Goal: Information Seeking & Learning: Learn about a topic

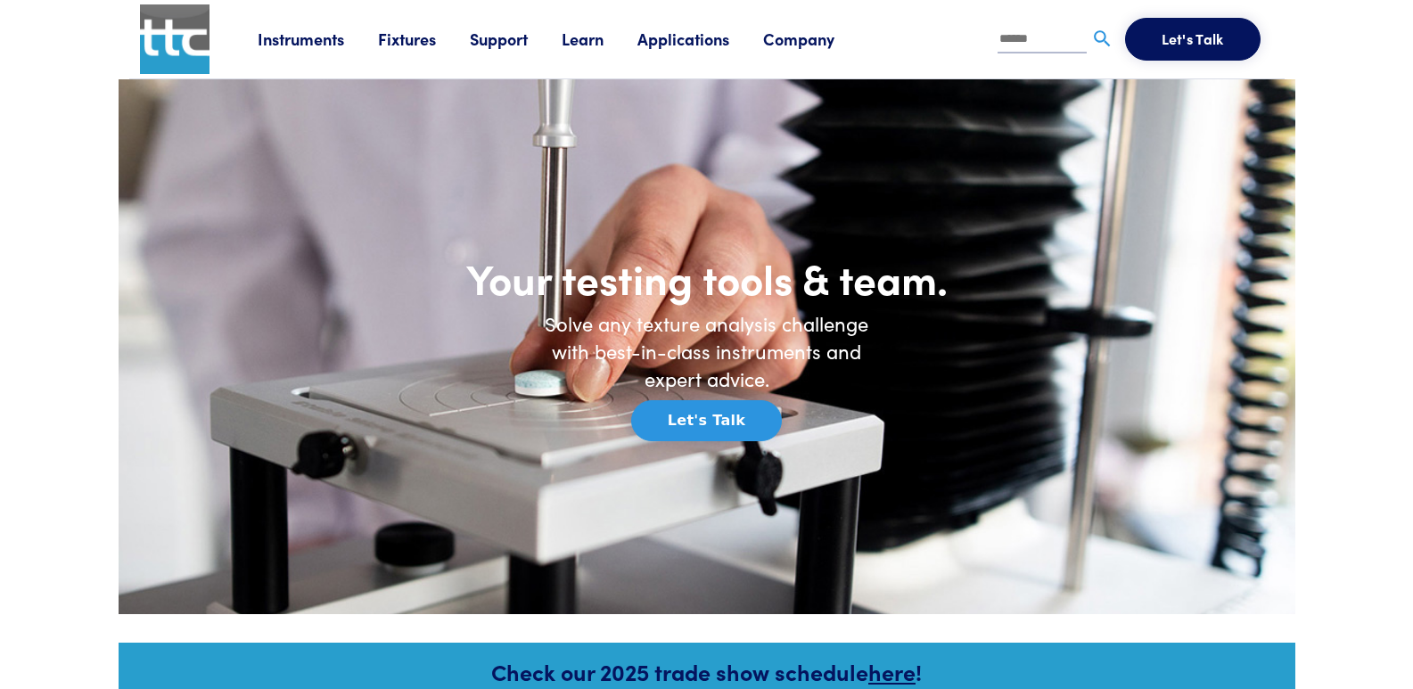
click at [307, 49] on link "Instruments" at bounding box center [318, 39] width 120 height 22
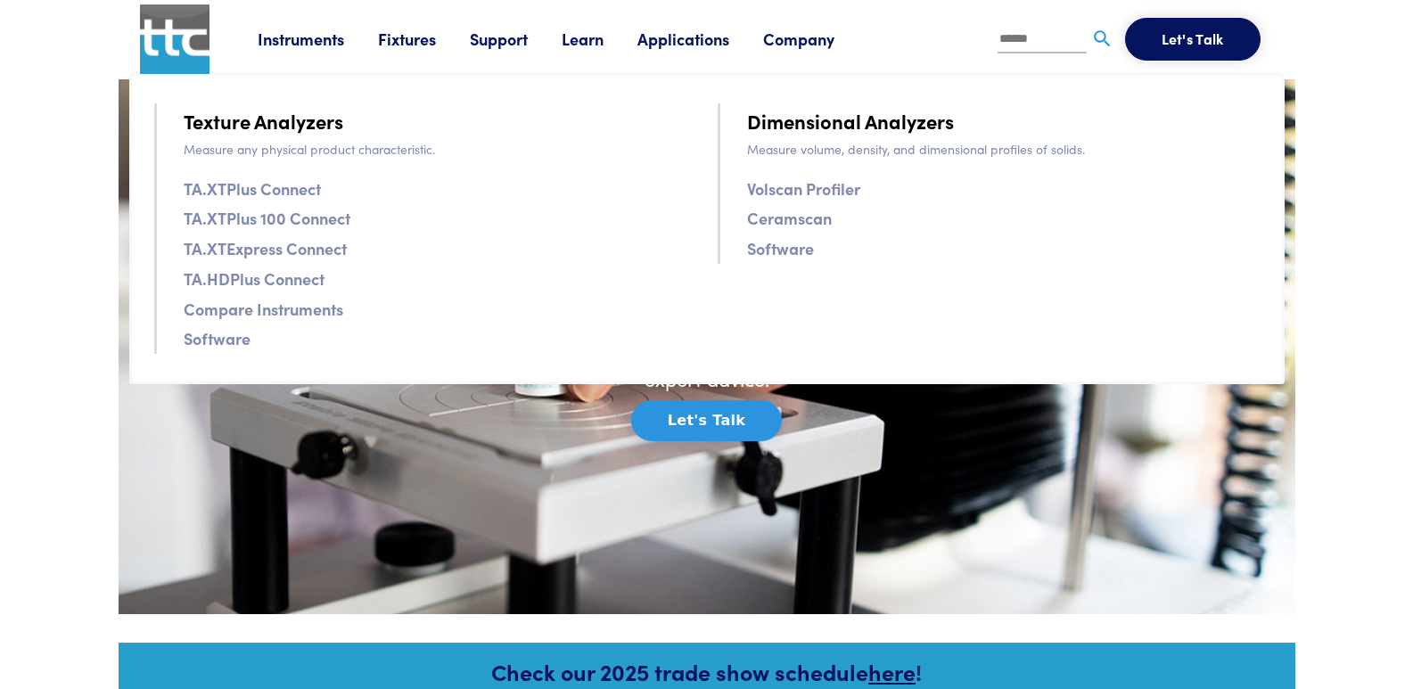
click at [408, 42] on link "Fixtures" at bounding box center [424, 39] width 92 height 22
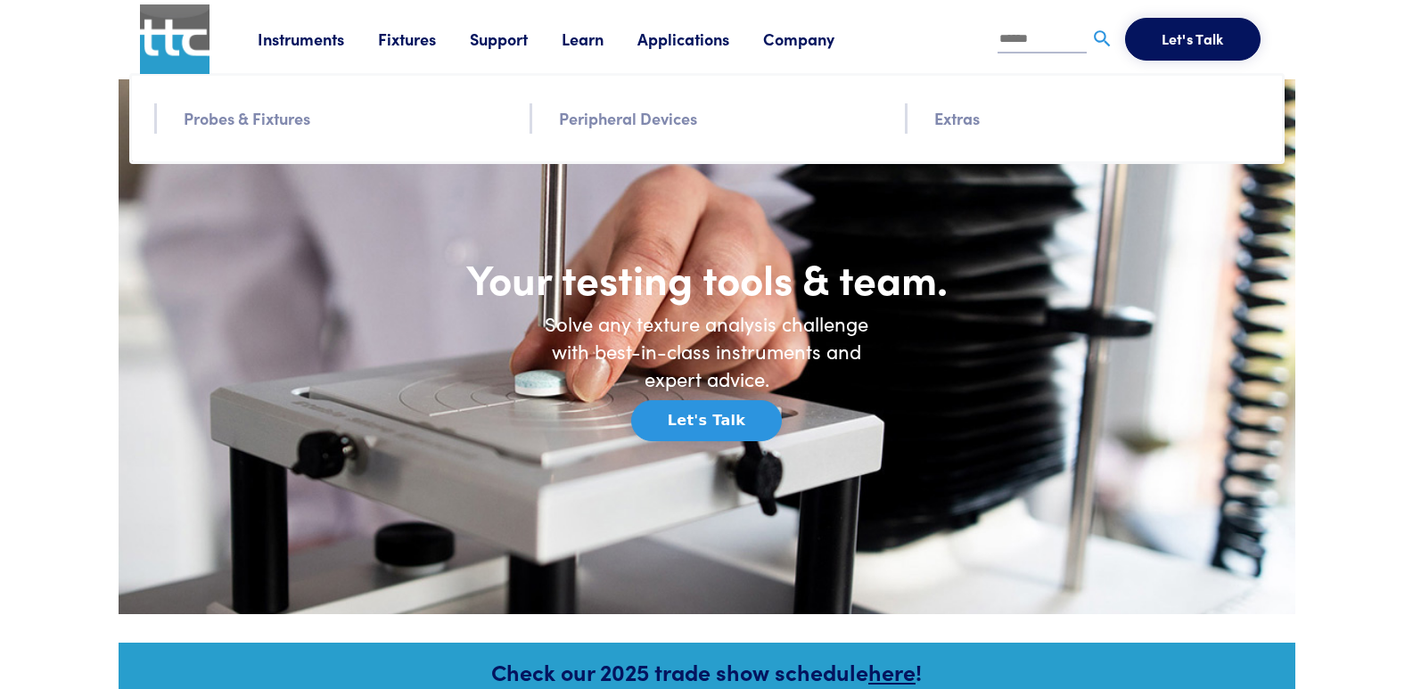
click at [408, 42] on link "Fixtures" at bounding box center [424, 39] width 92 height 22
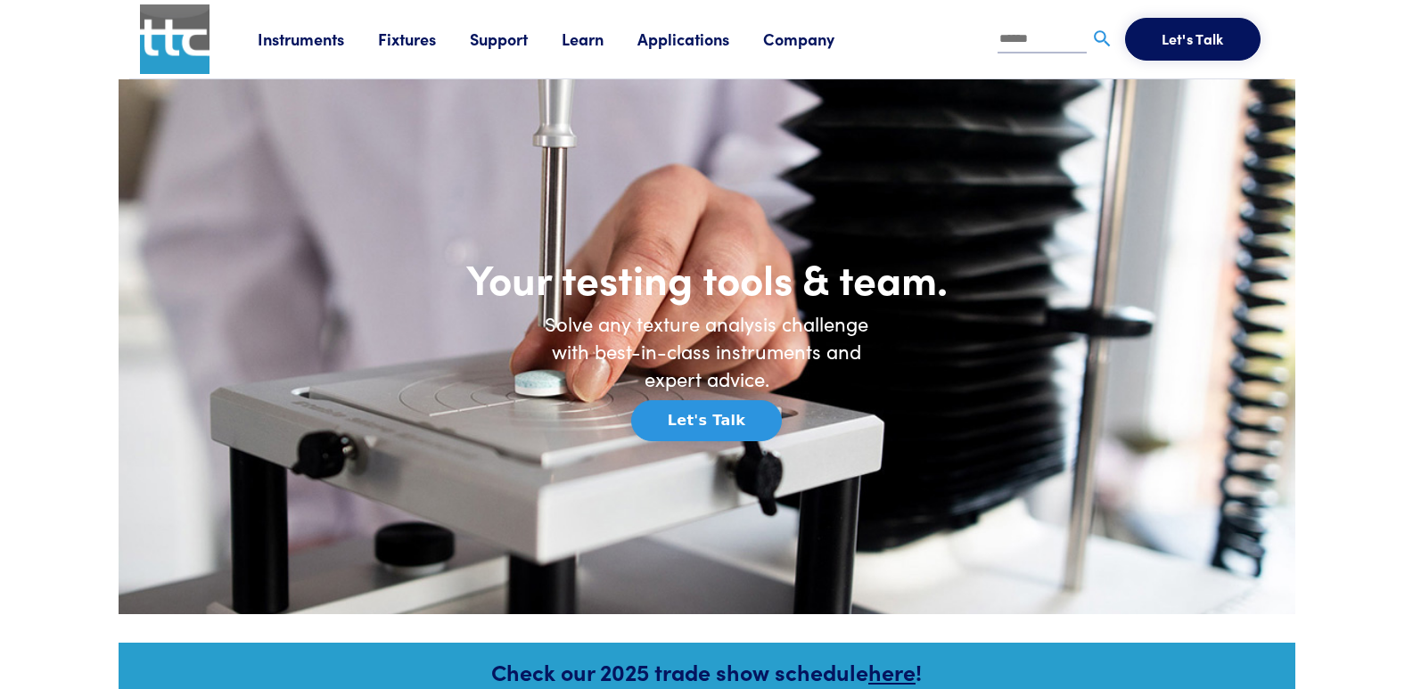
click at [408, 42] on link "Fixtures" at bounding box center [424, 39] width 92 height 22
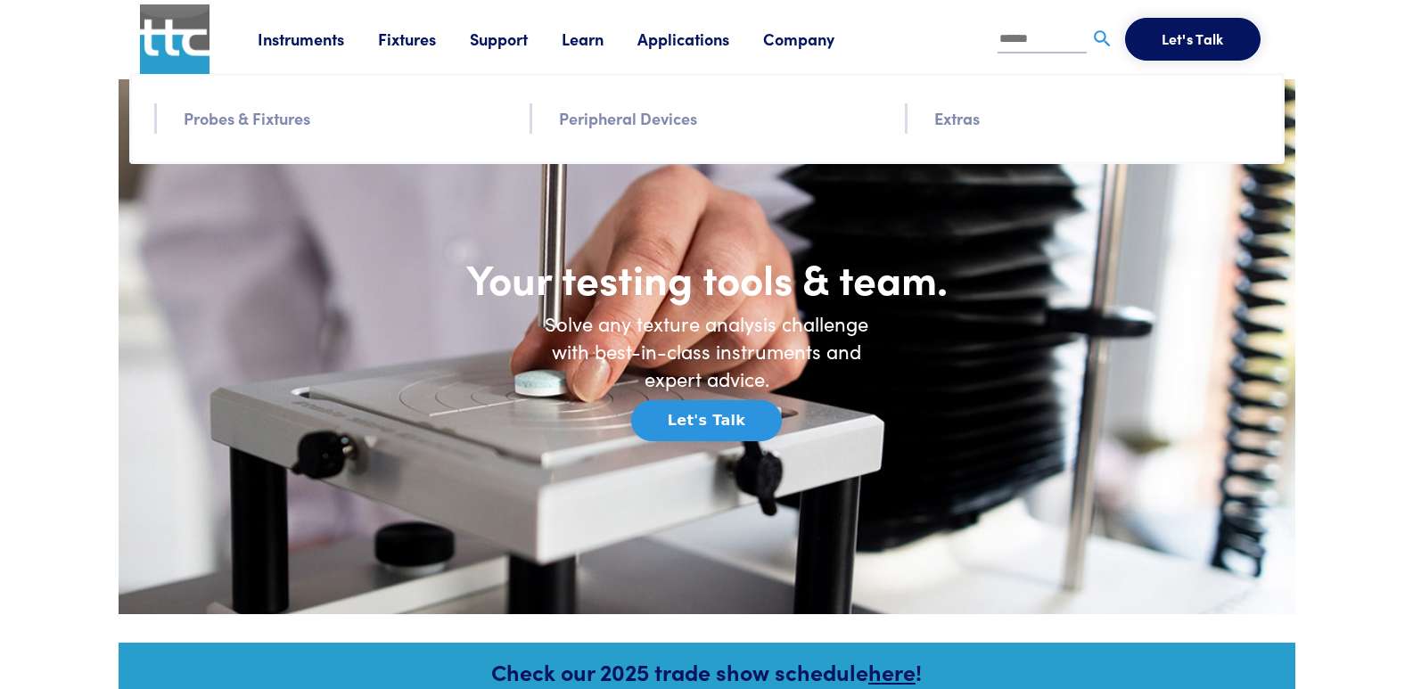
click at [274, 124] on link "Probes & Fixtures" at bounding box center [247, 118] width 127 height 26
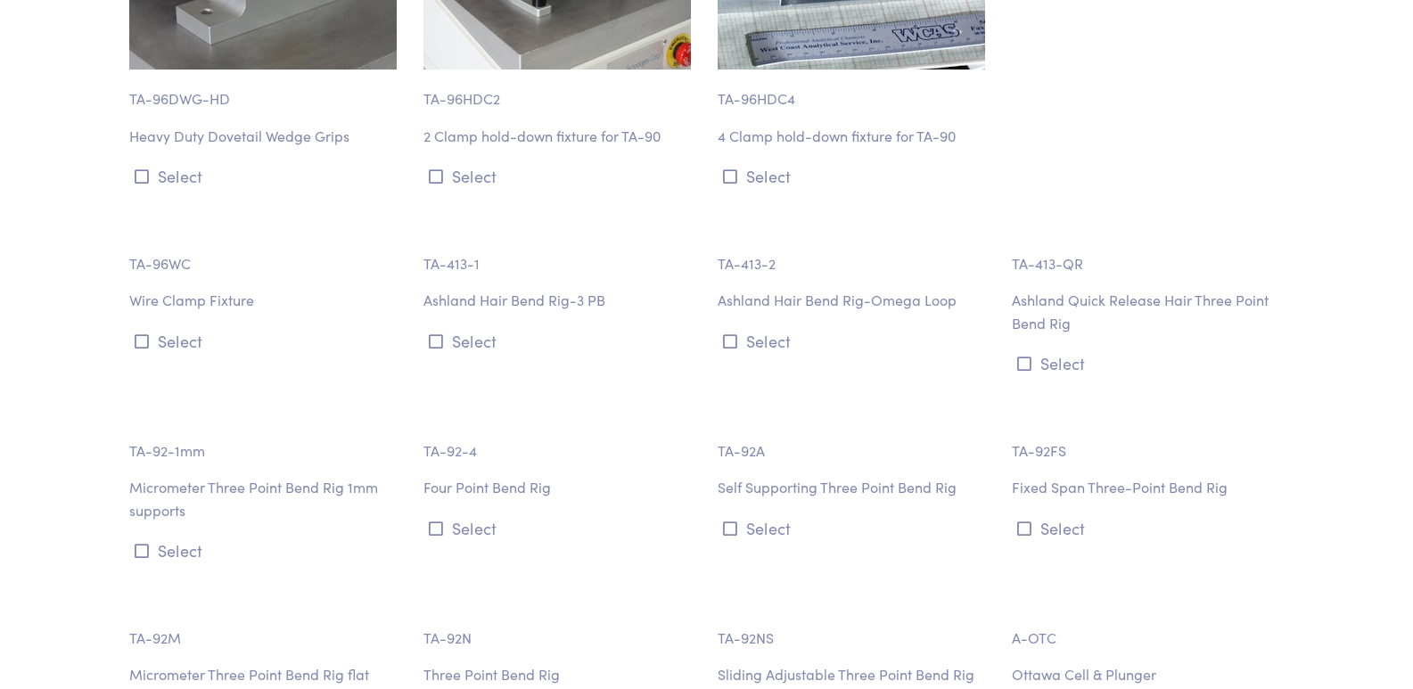
scroll to position [9357, 0]
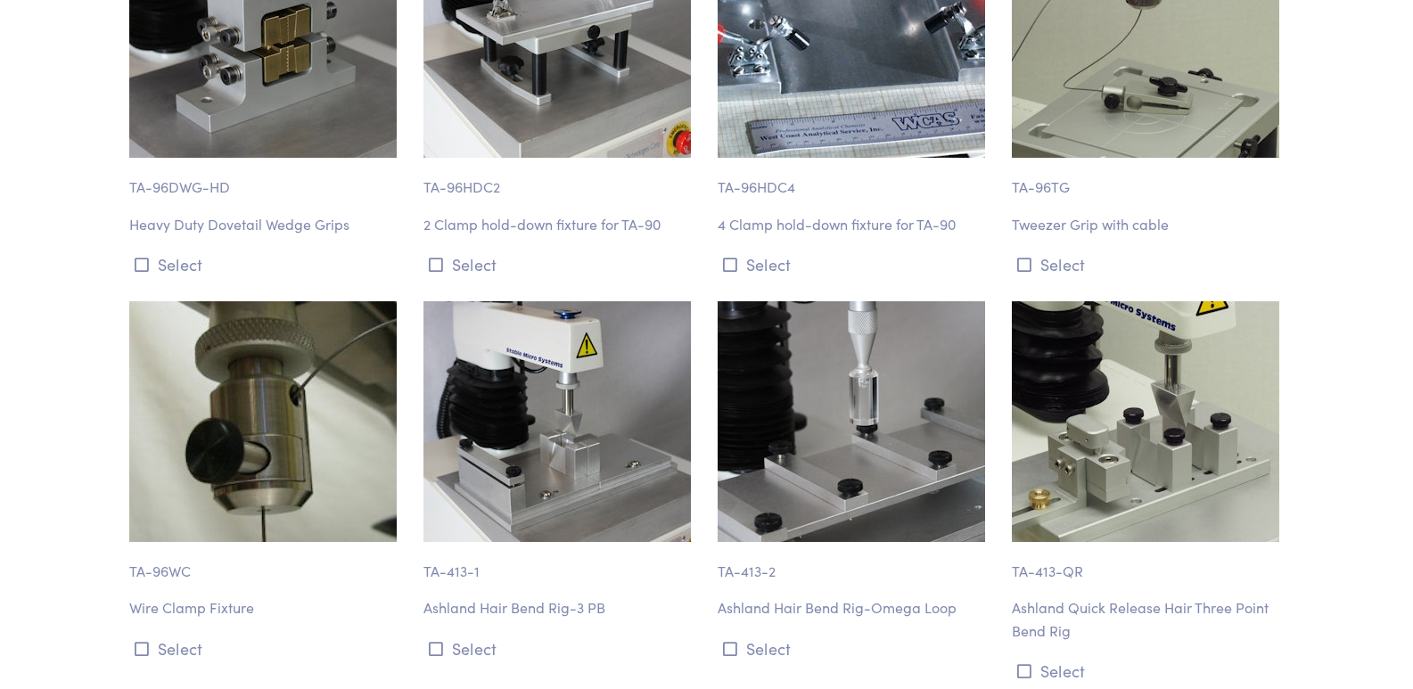
click at [261, 386] on img at bounding box center [262, 421] width 267 height 241
click at [549, 384] on img at bounding box center [556, 421] width 267 height 241
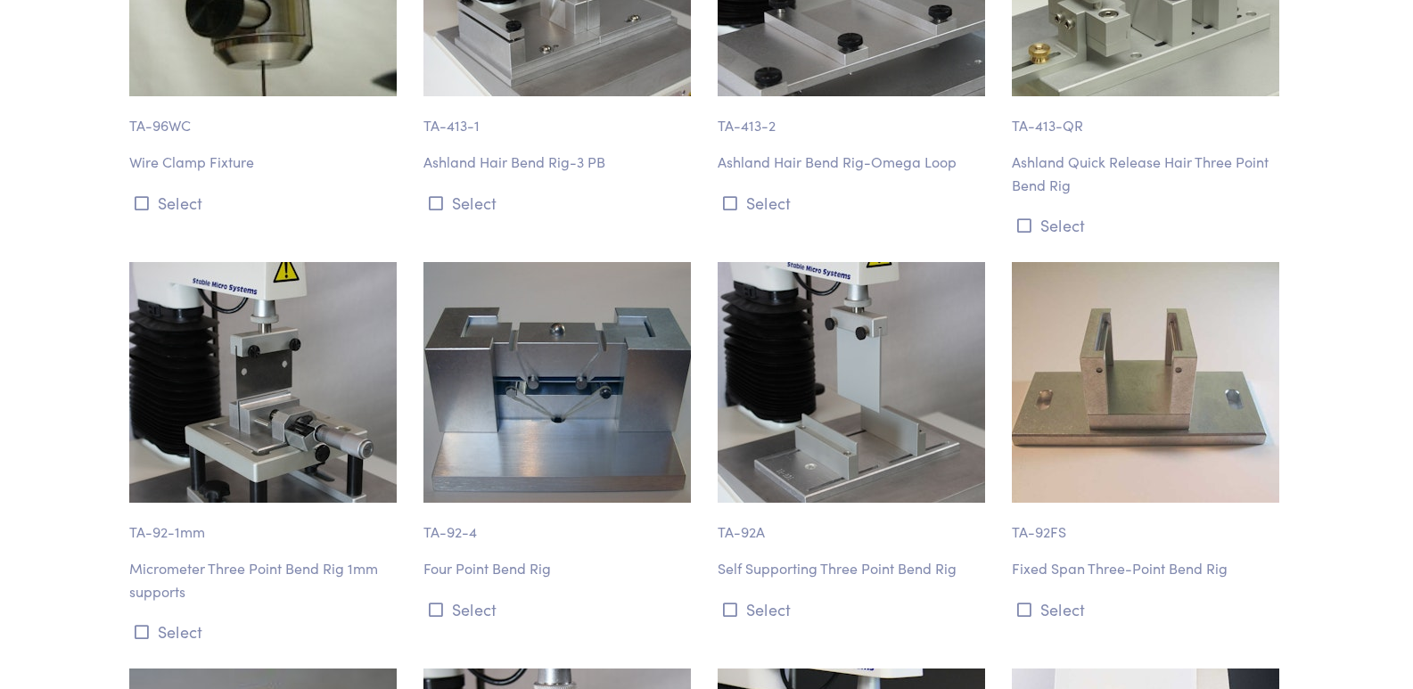
click at [561, 355] on img at bounding box center [556, 382] width 267 height 241
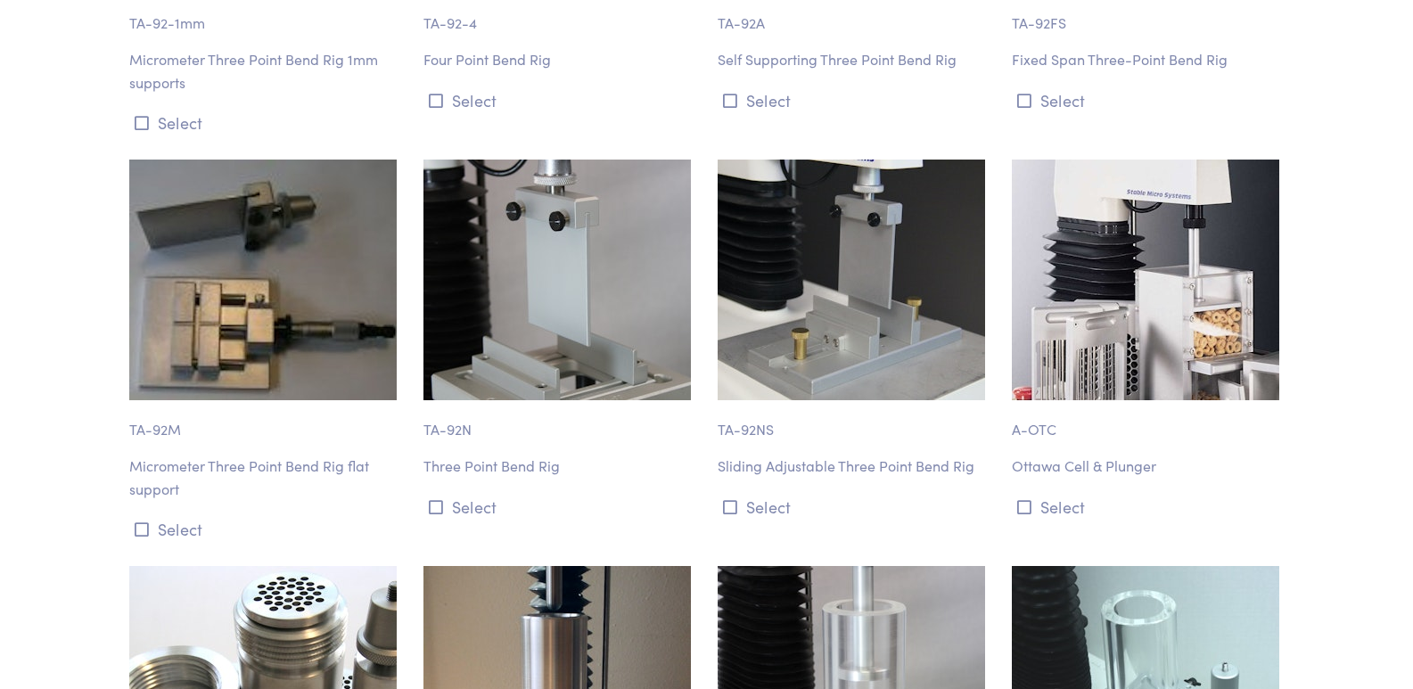
scroll to position [10338, 0]
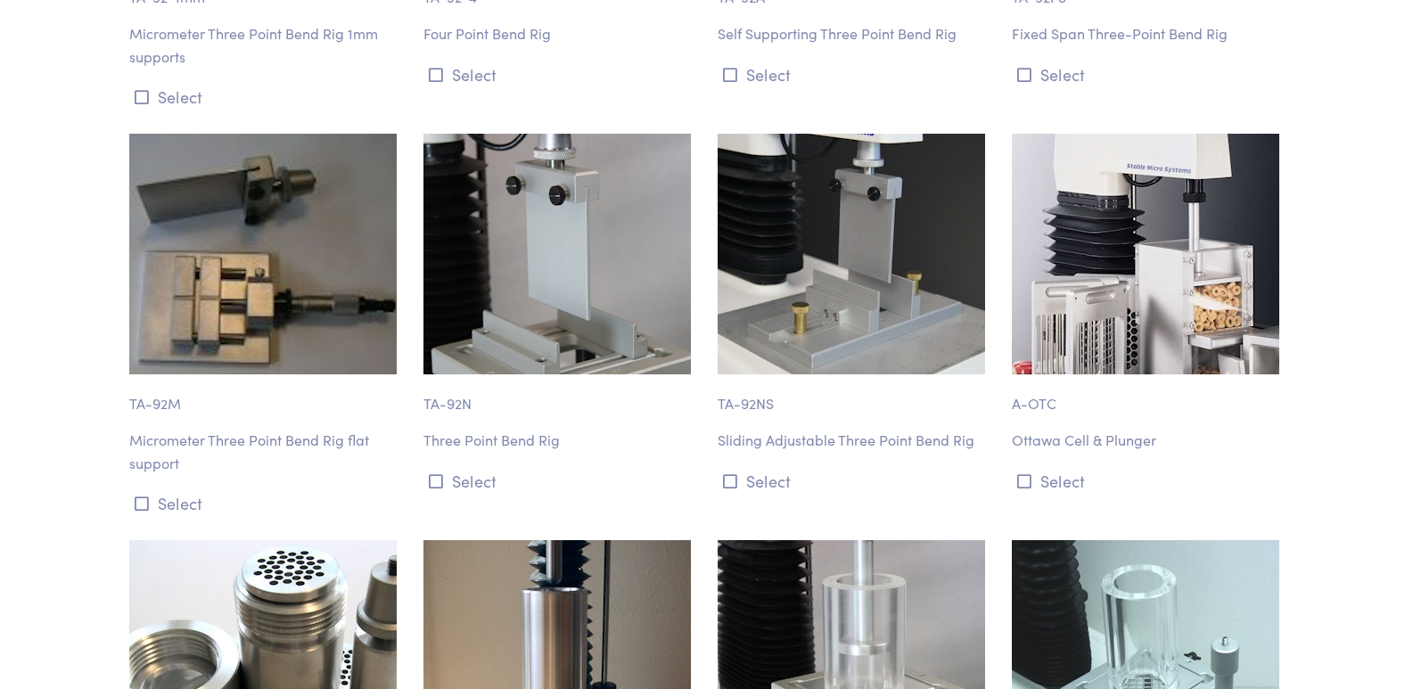
click at [291, 279] on img at bounding box center [262, 254] width 267 height 241
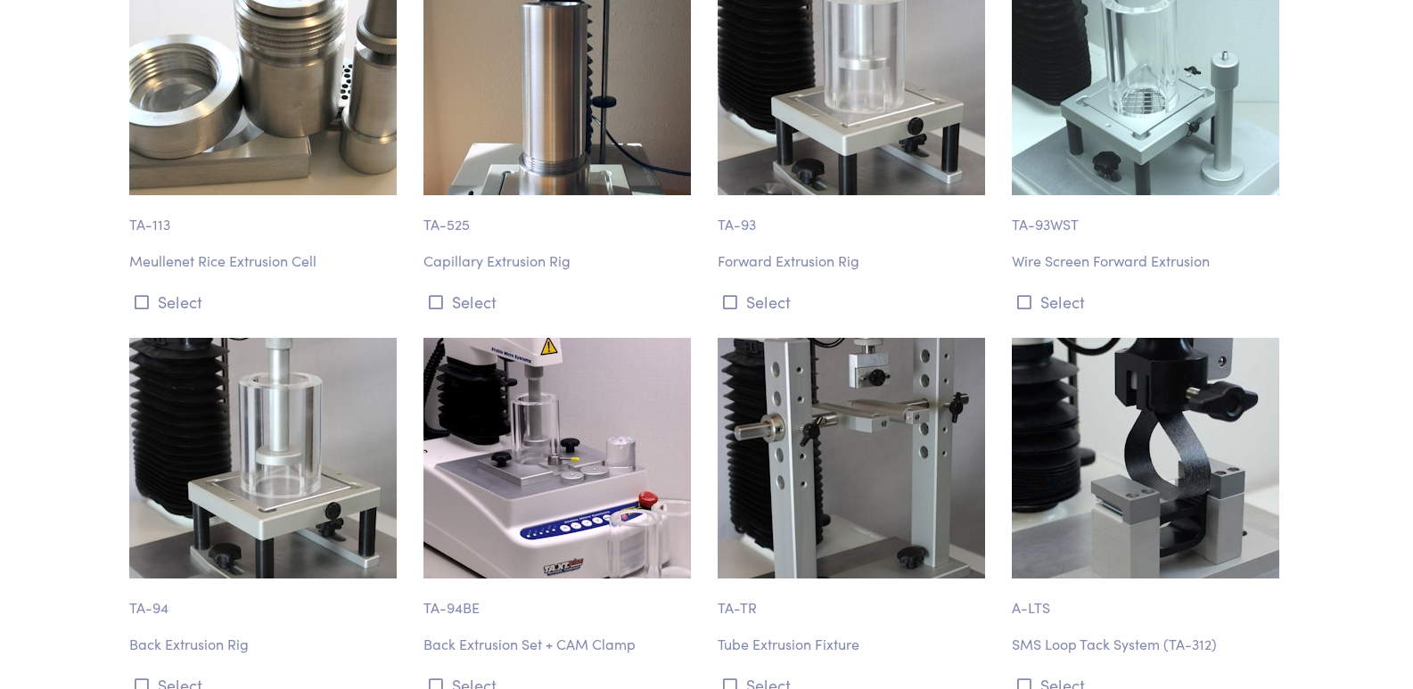
scroll to position [11229, 0]
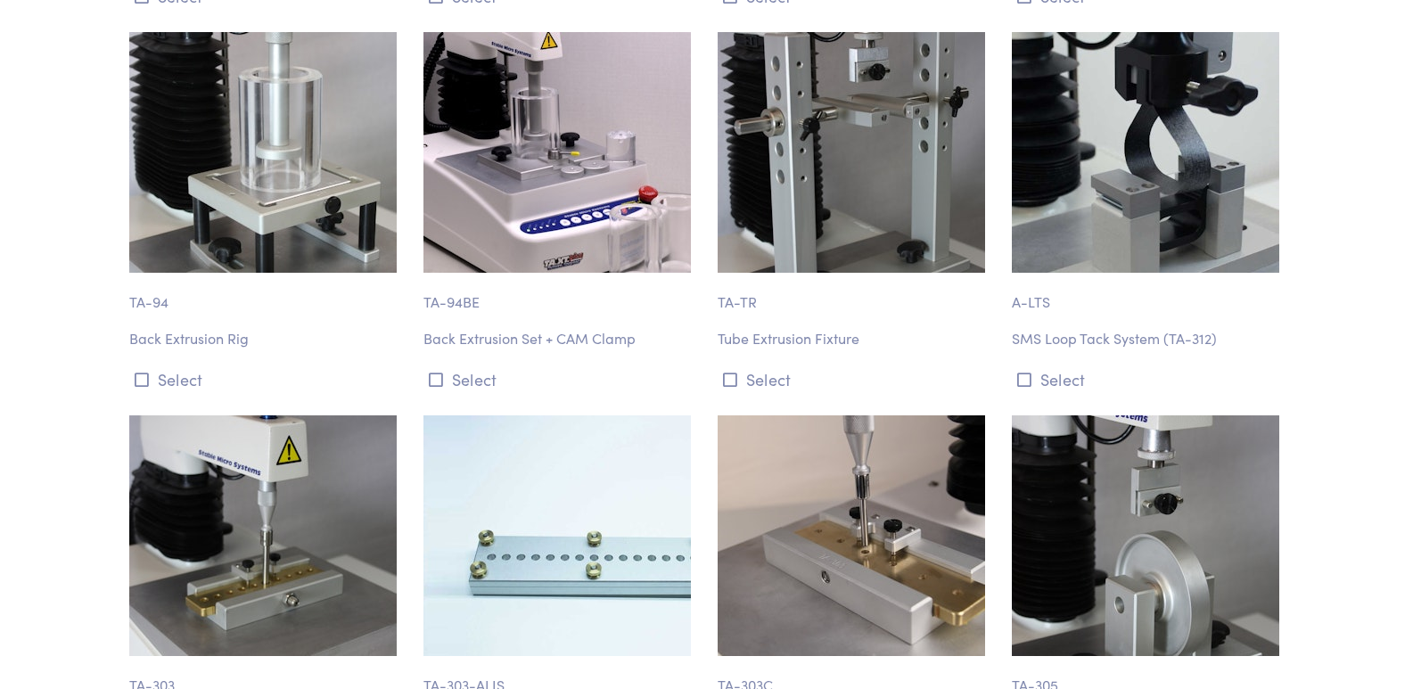
click at [827, 178] on img at bounding box center [850, 152] width 267 height 241
click at [733, 372] on icon at bounding box center [730, 380] width 14 height 16
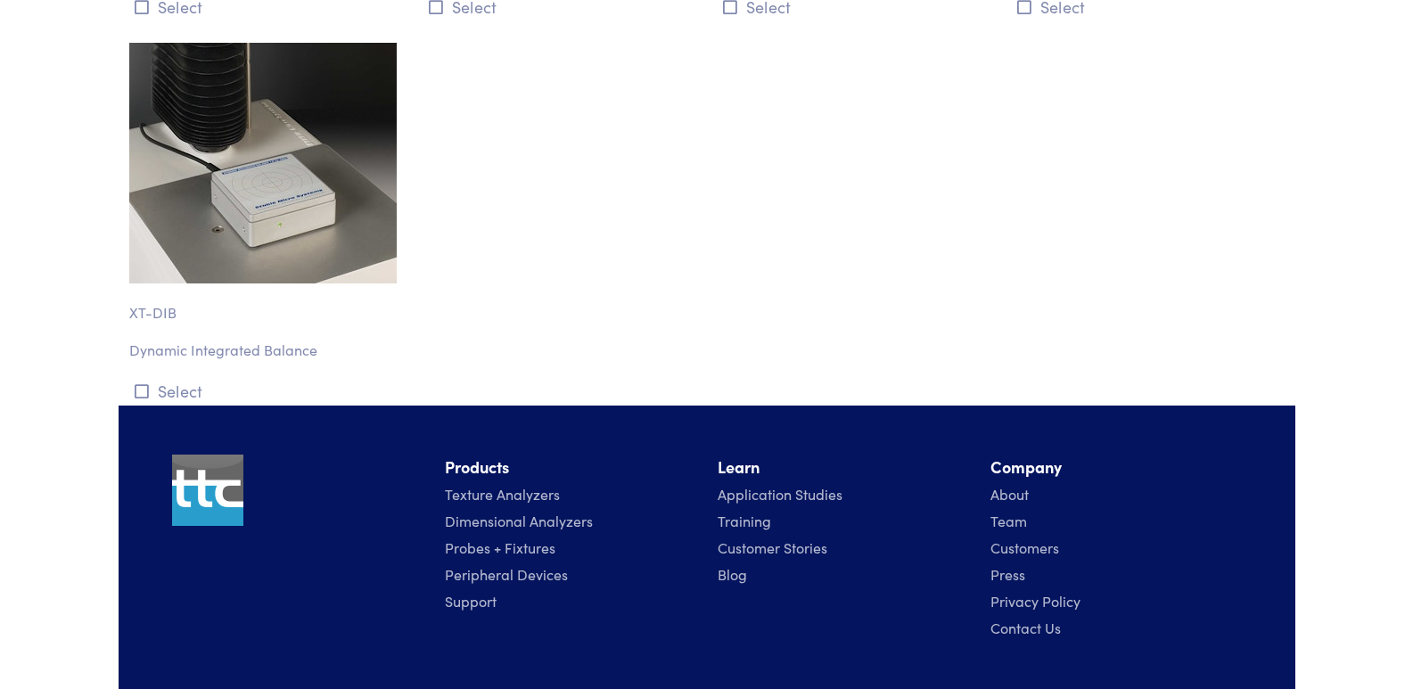
scroll to position [21171, 0]
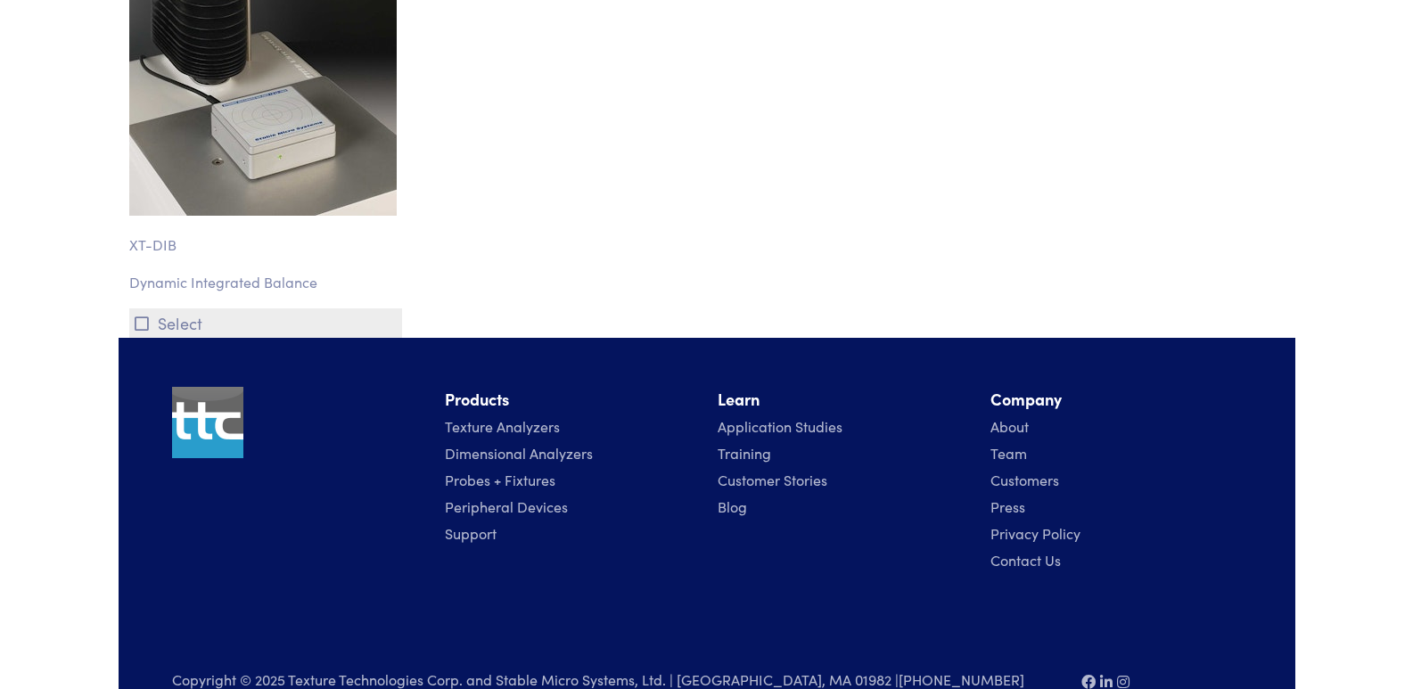
click at [144, 315] on icon at bounding box center [142, 323] width 14 height 16
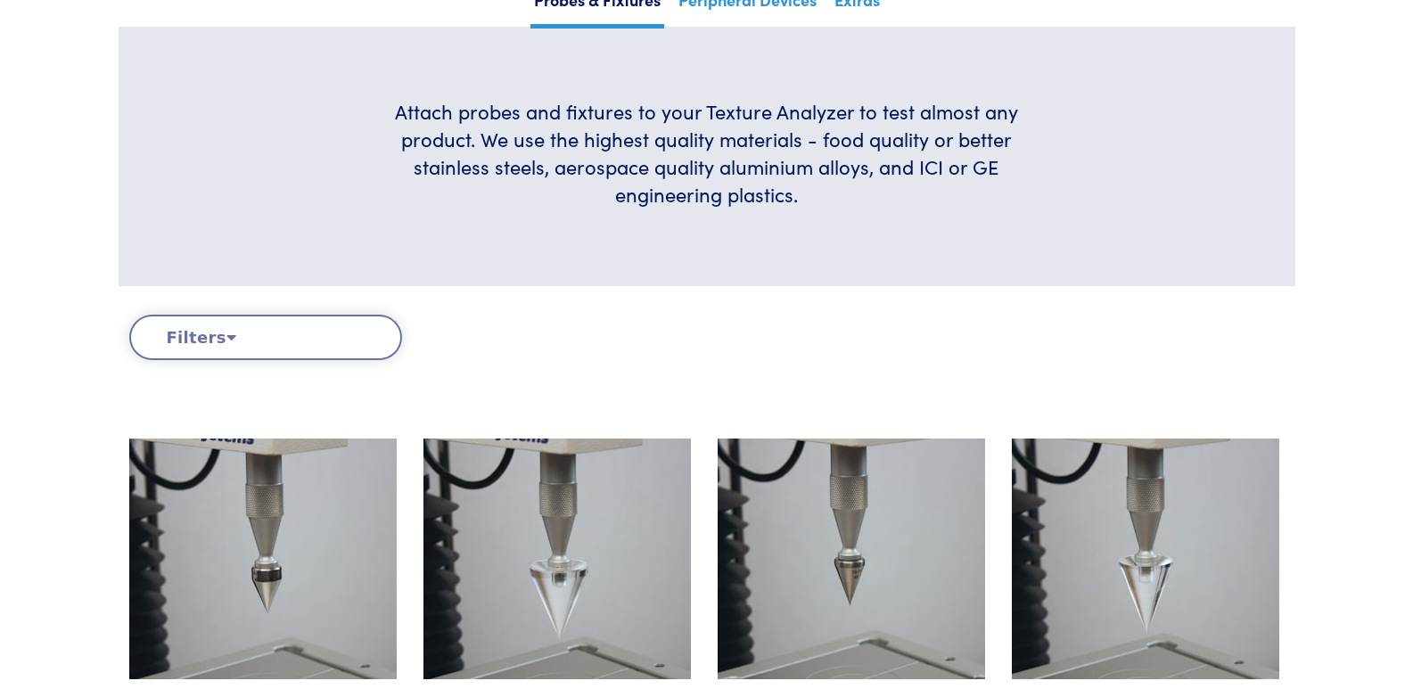
scroll to position [360, 0]
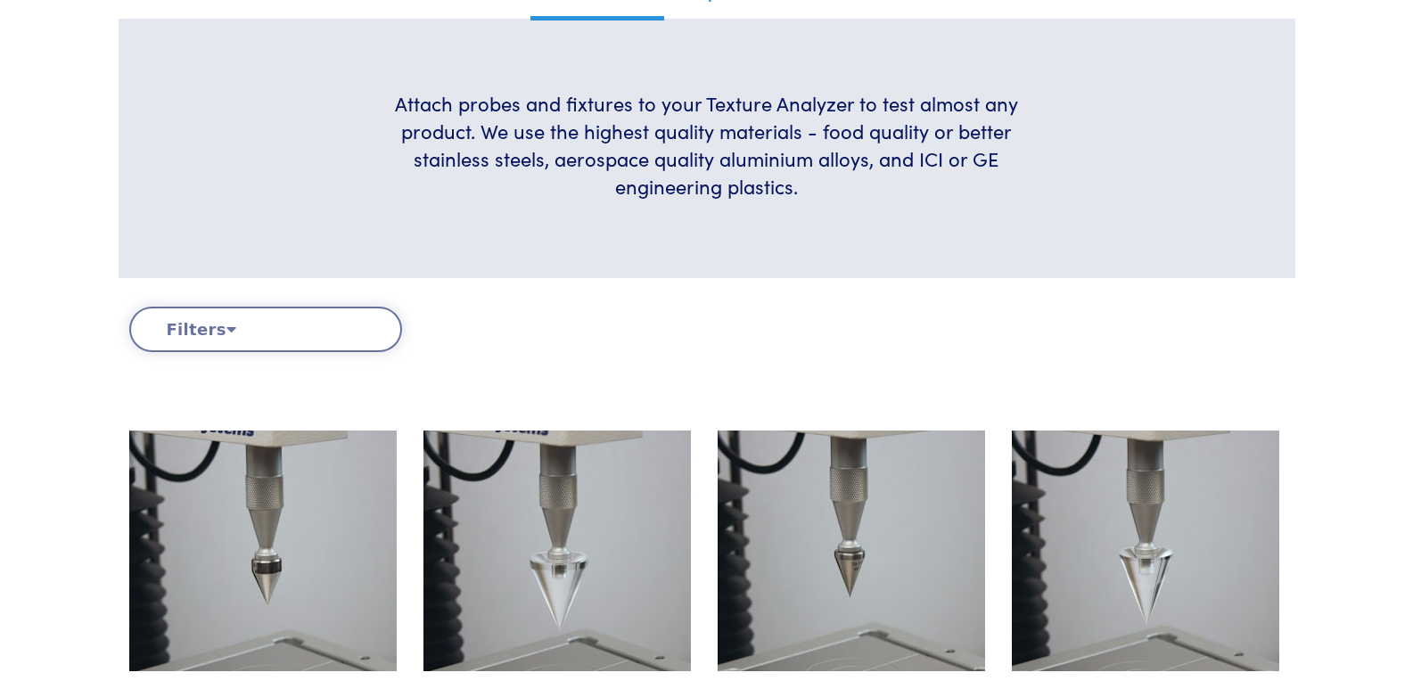
click at [209, 332] on button "Filters" at bounding box center [265, 329] width 273 height 45
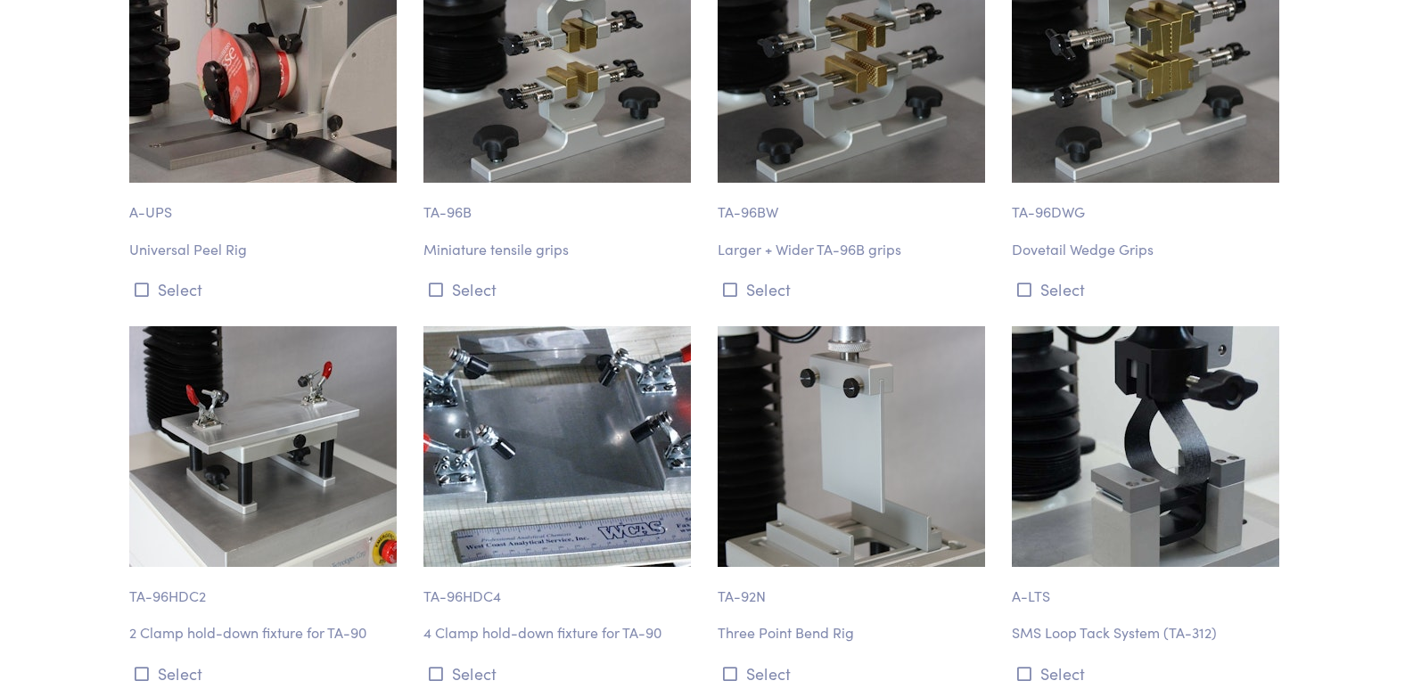
scroll to position [2142, 0]
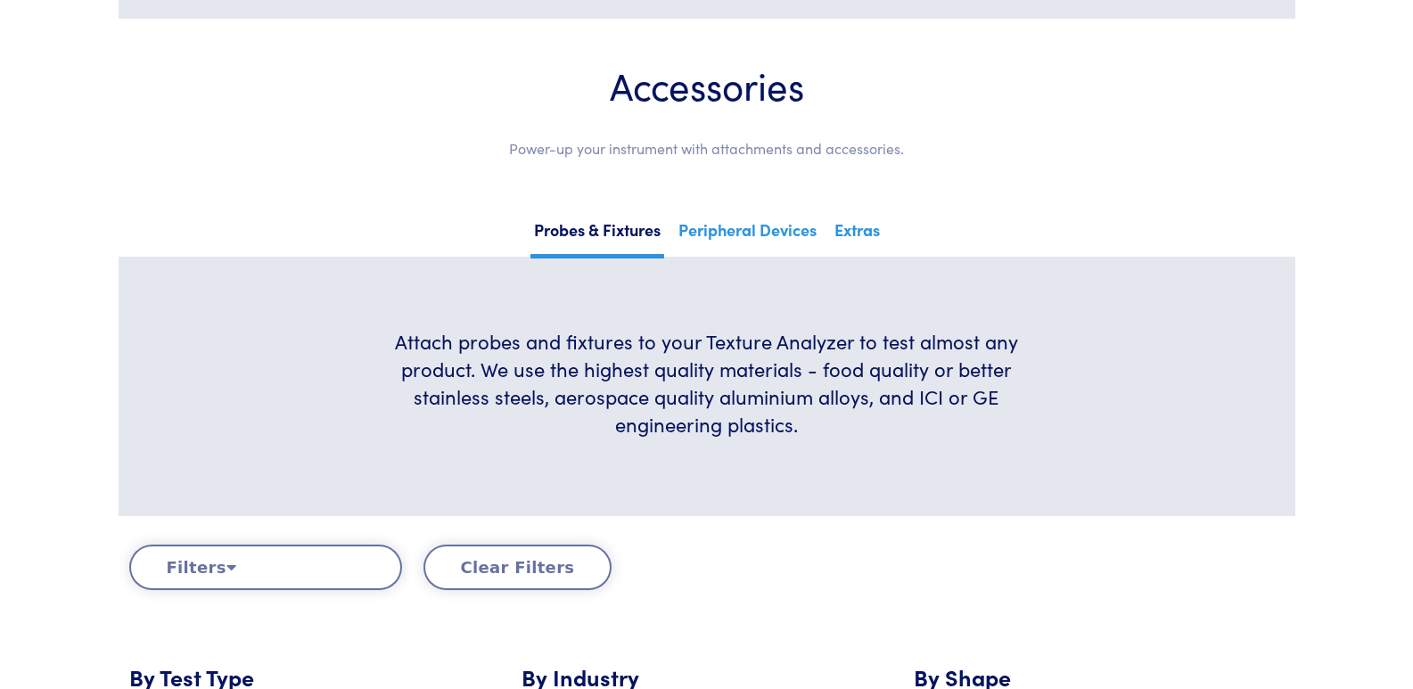
scroll to position [0, 0]
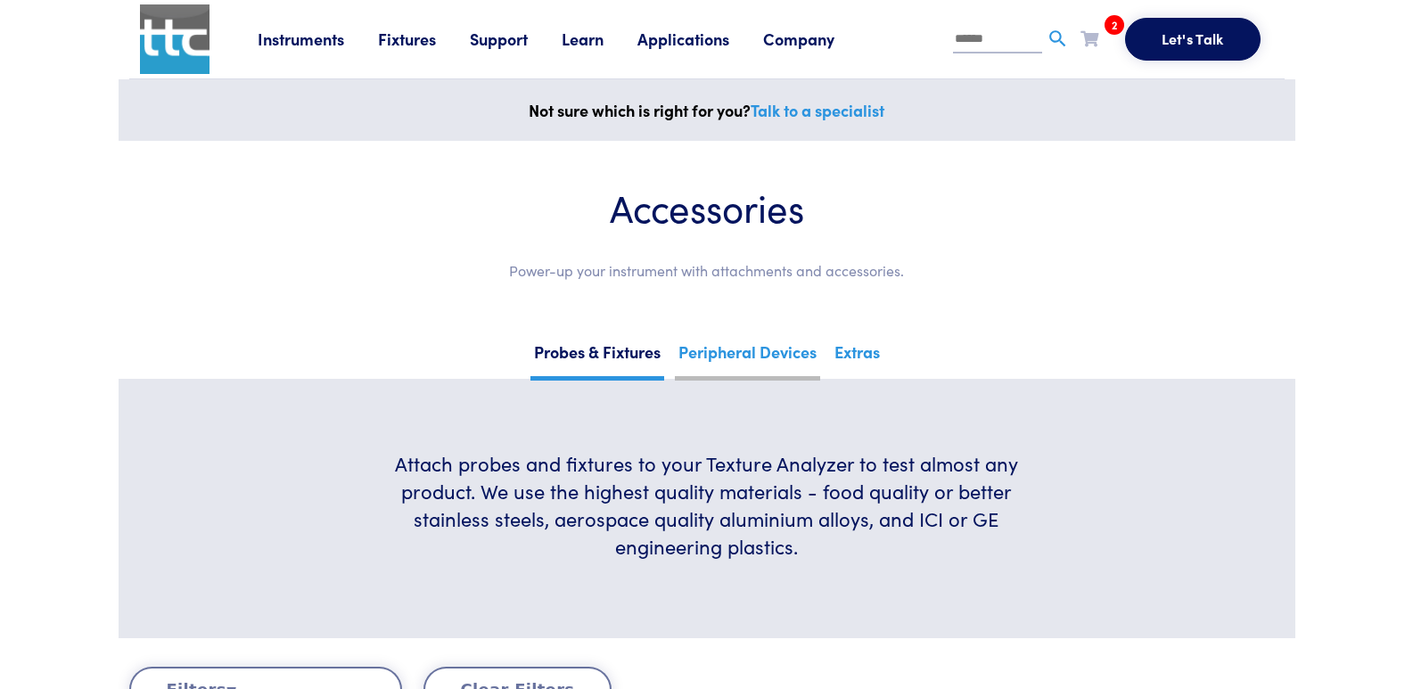
click at [728, 359] on link "Peripheral Devices" at bounding box center [747, 359] width 145 height 44
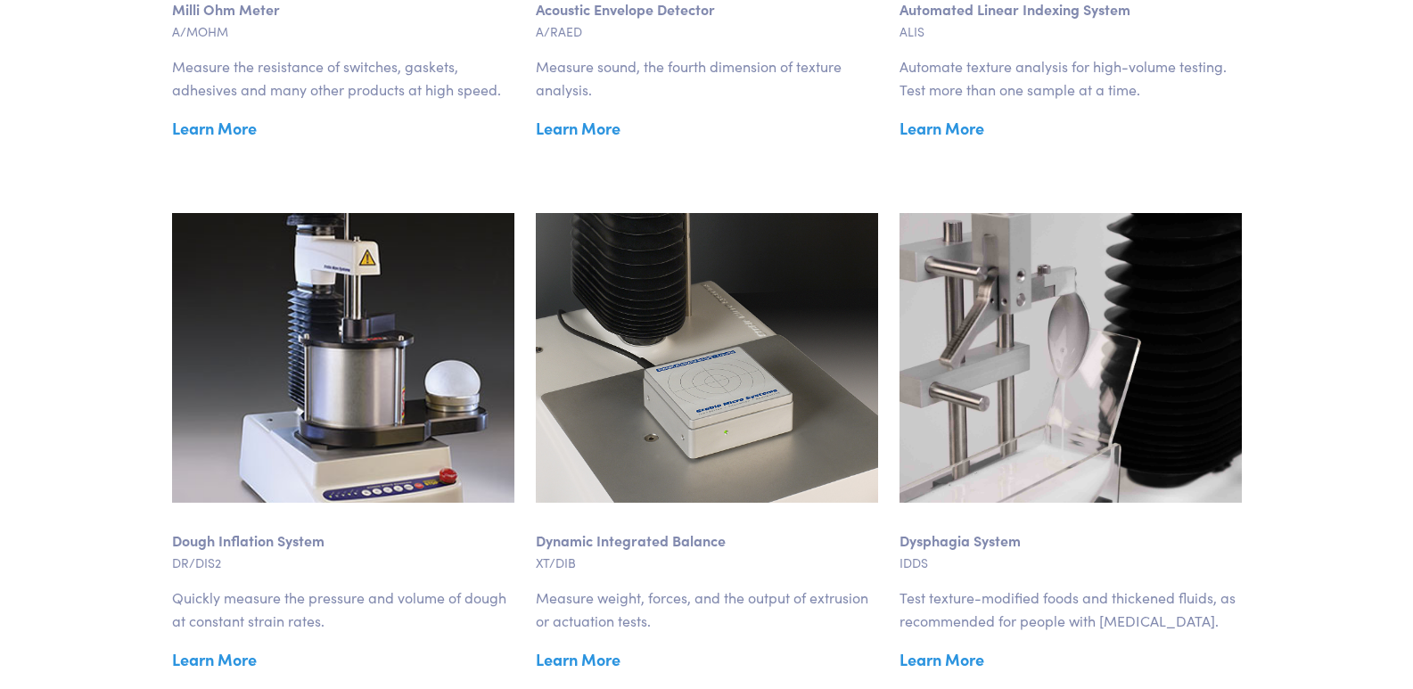
scroll to position [1069, 0]
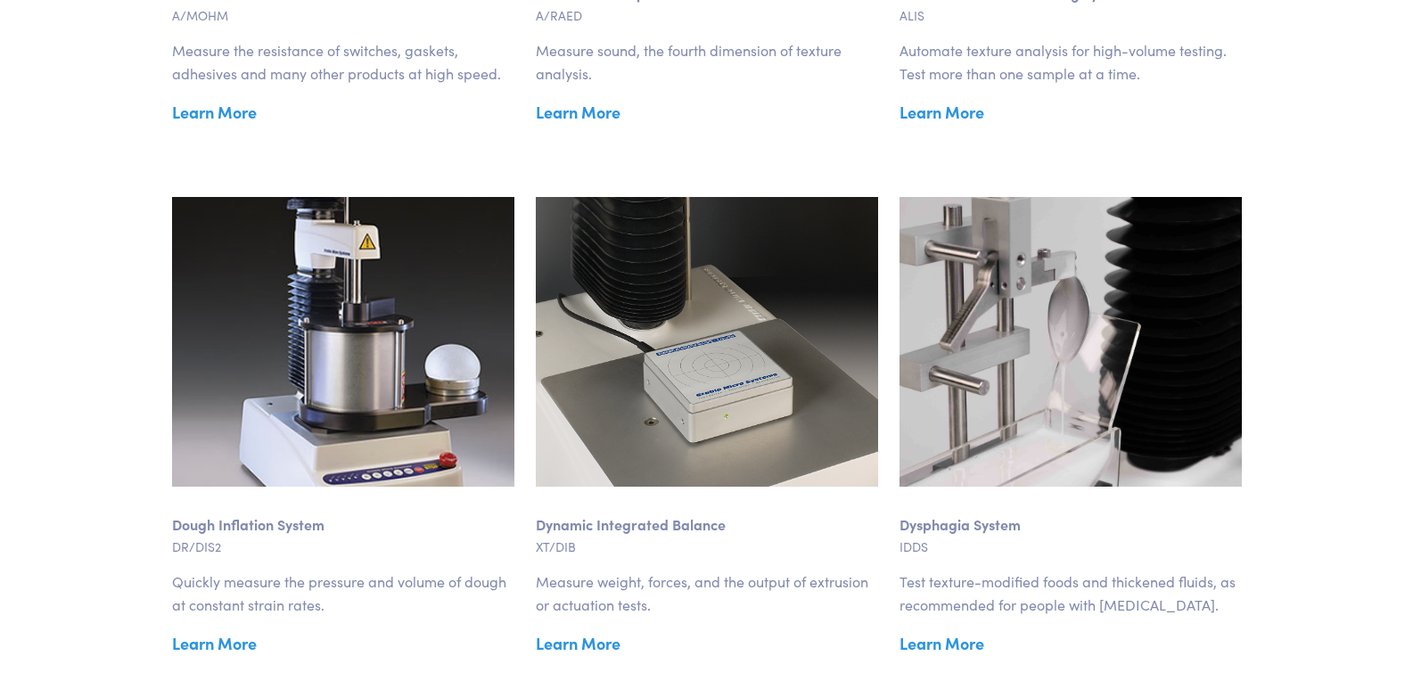
click at [200, 121] on link "Learn More" at bounding box center [343, 112] width 342 height 27
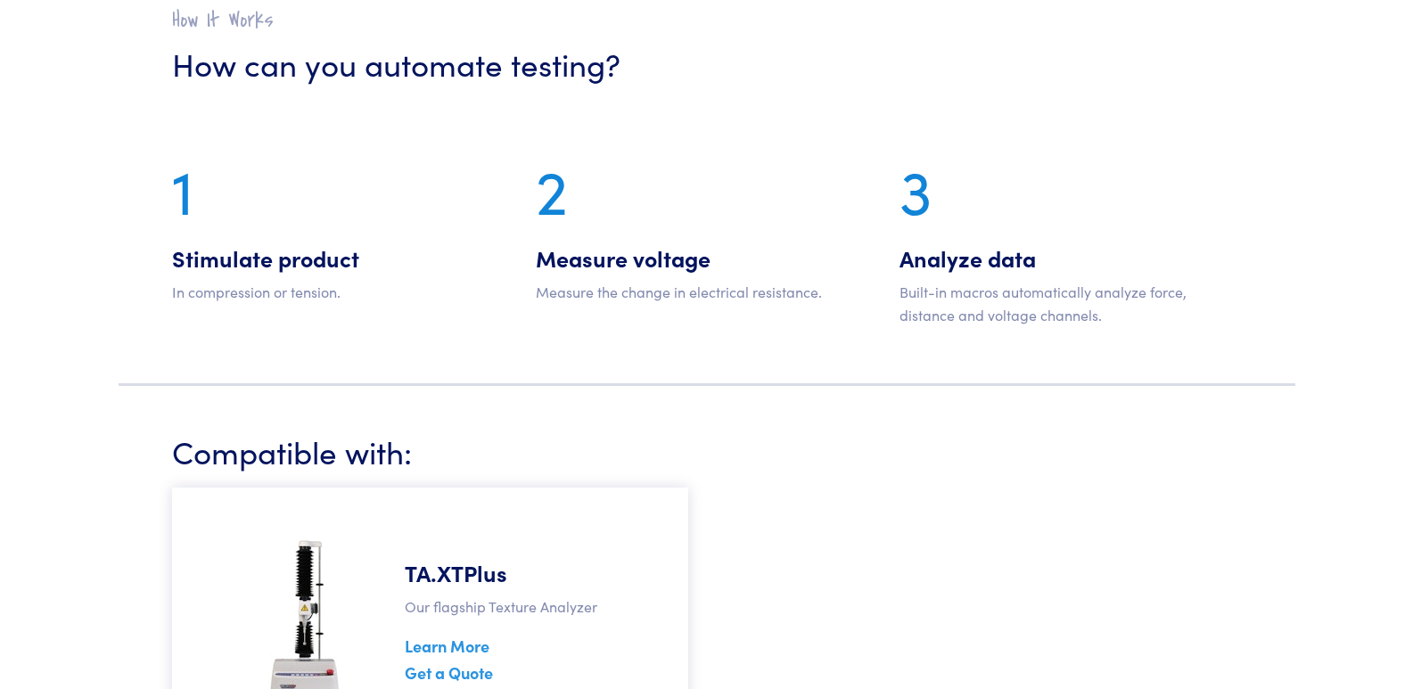
scroll to position [1604, 0]
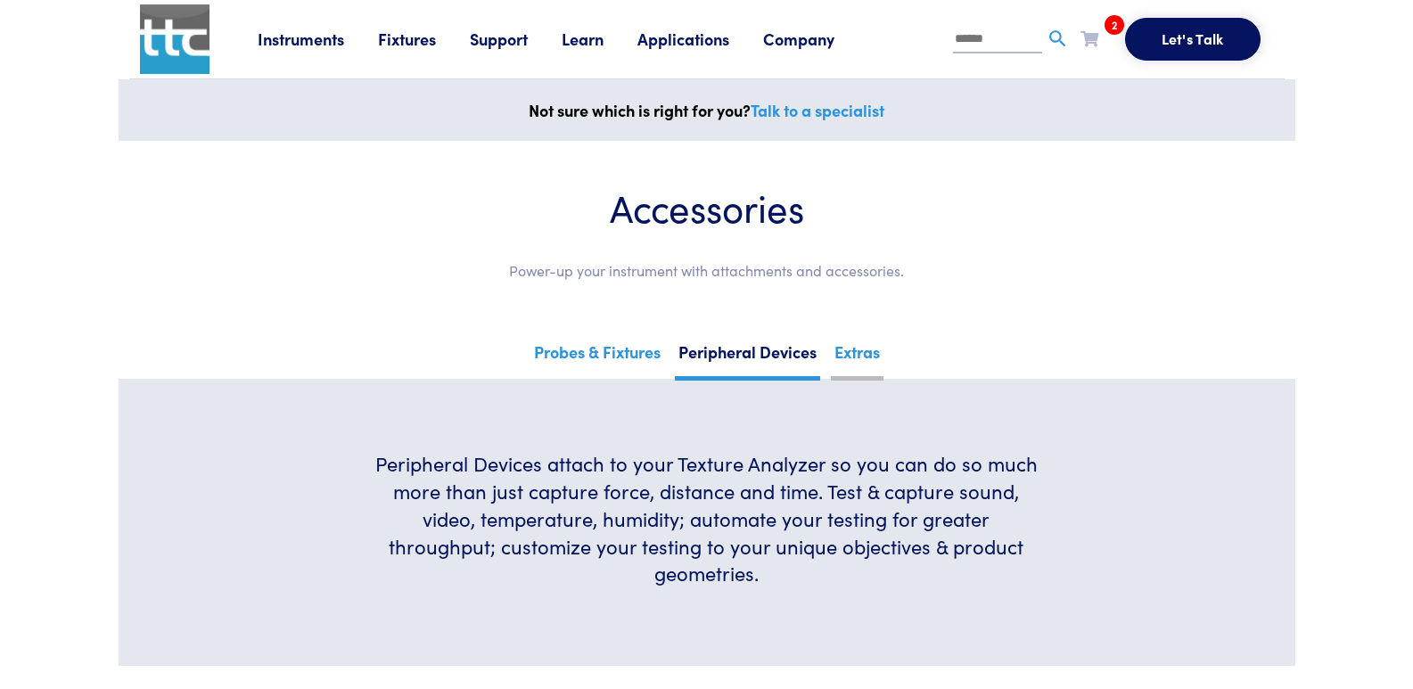
click at [854, 357] on link "Extras" at bounding box center [857, 359] width 53 height 44
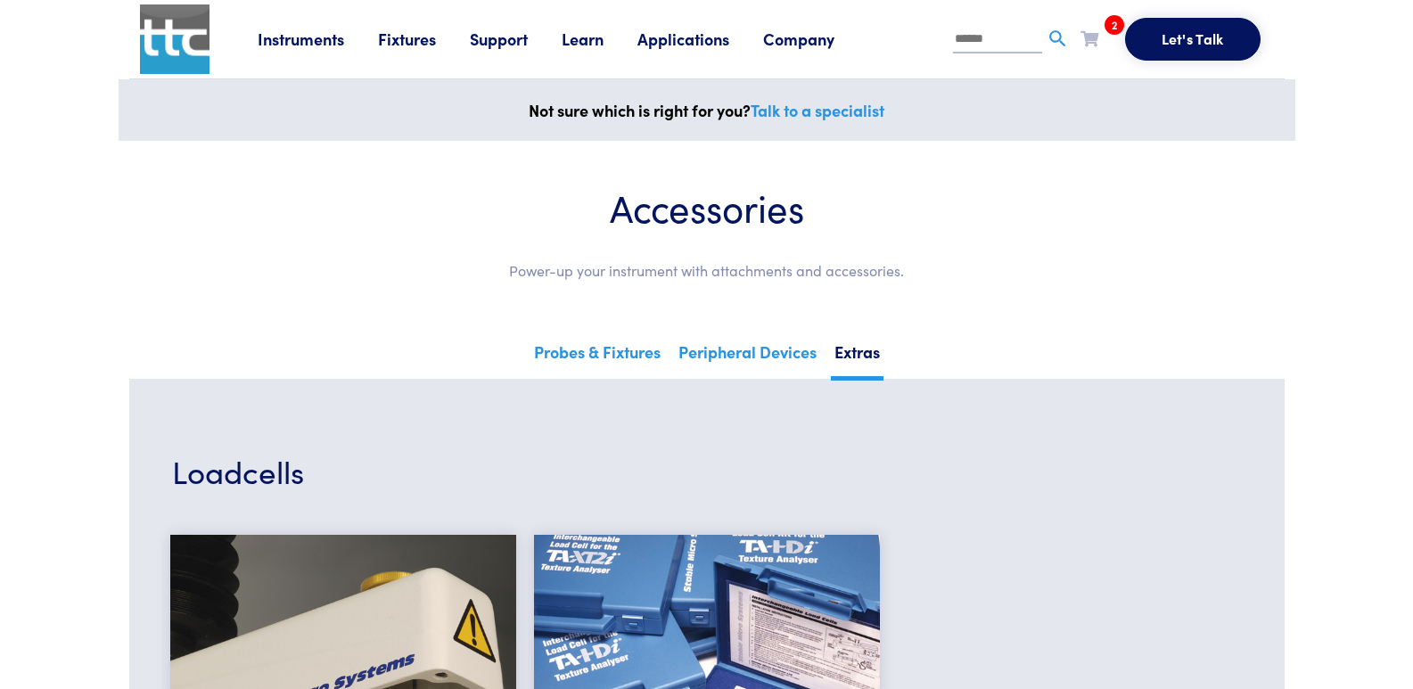
click at [587, 37] on link "Learn" at bounding box center [599, 39] width 76 height 22
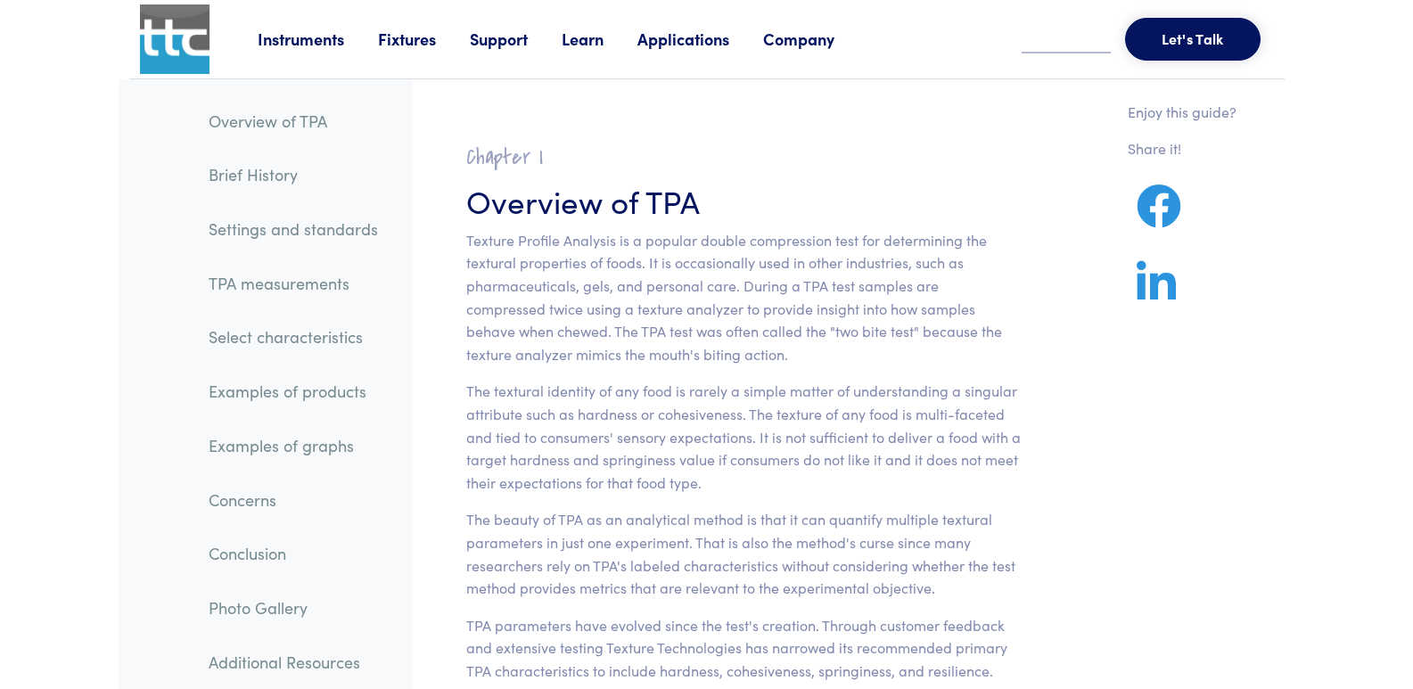
click at [291, 334] on link "Select characteristics" at bounding box center [293, 336] width 198 height 41
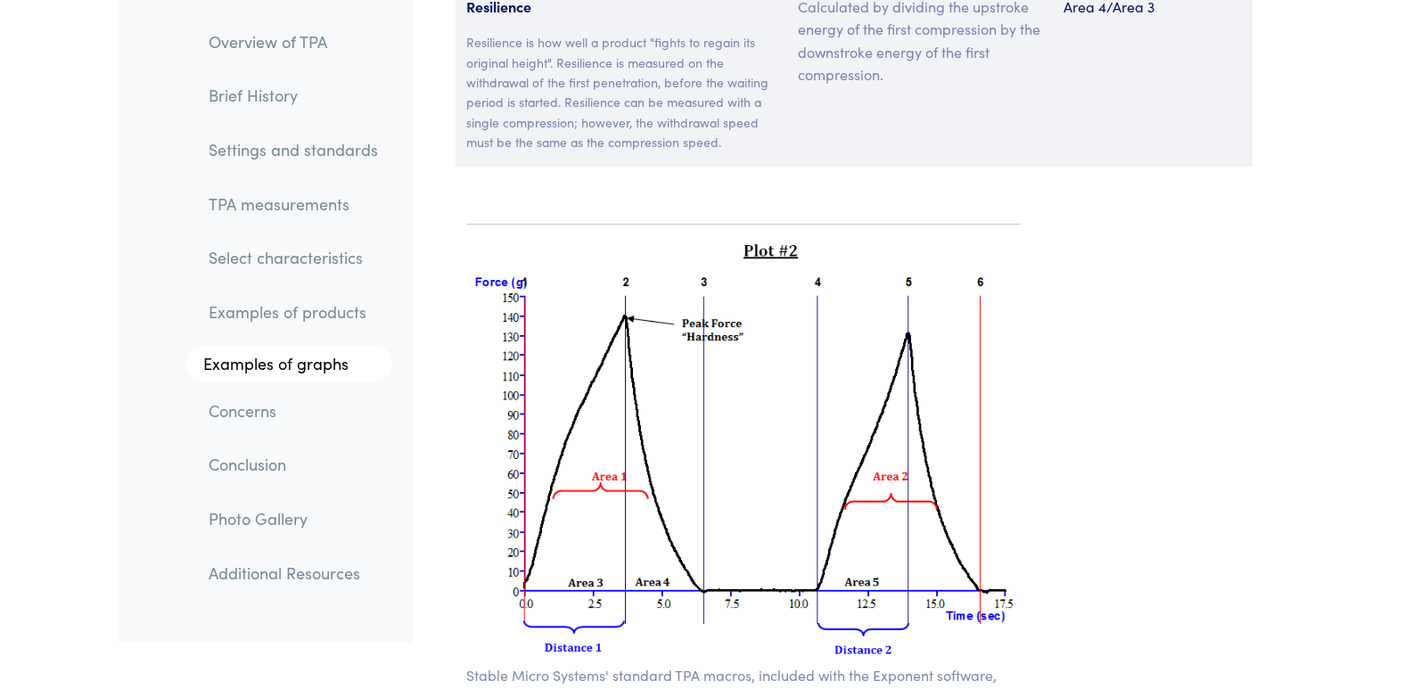
scroll to position [12710, 0]
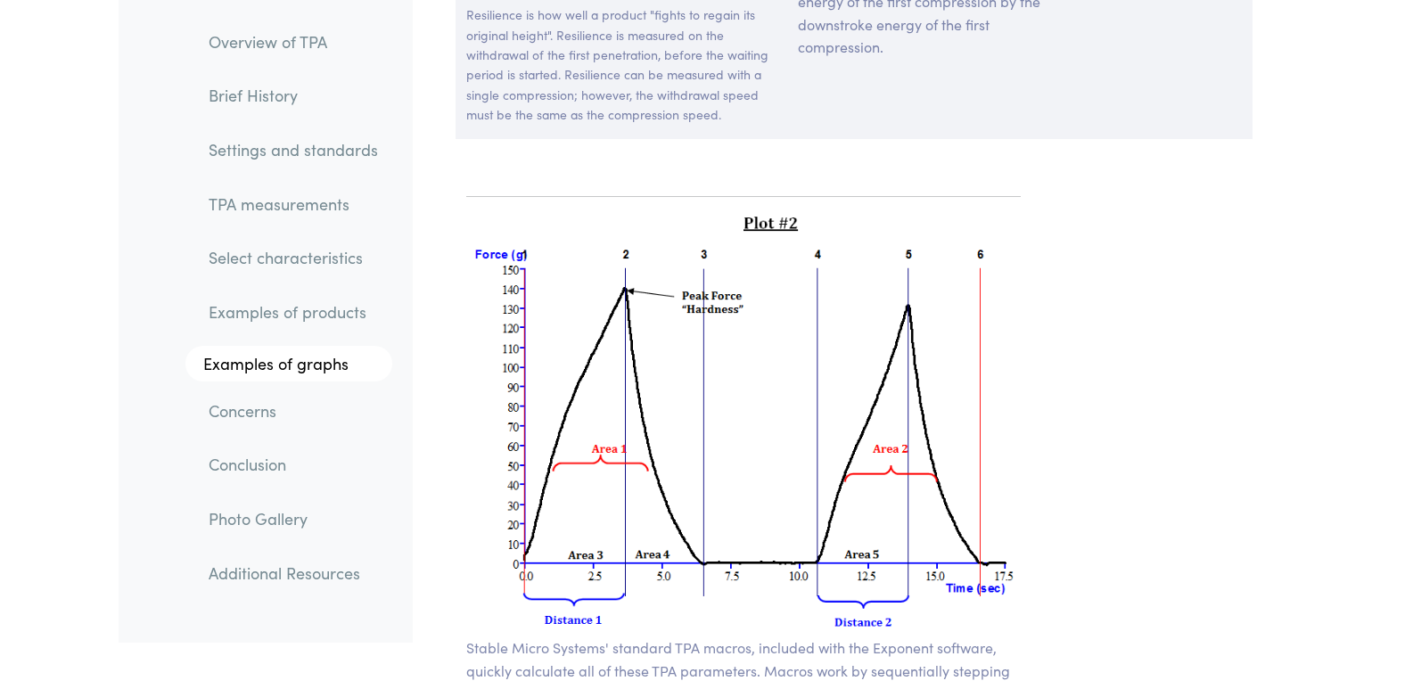
click at [280, 520] on link "Photo Gallery" at bounding box center [293, 518] width 198 height 41
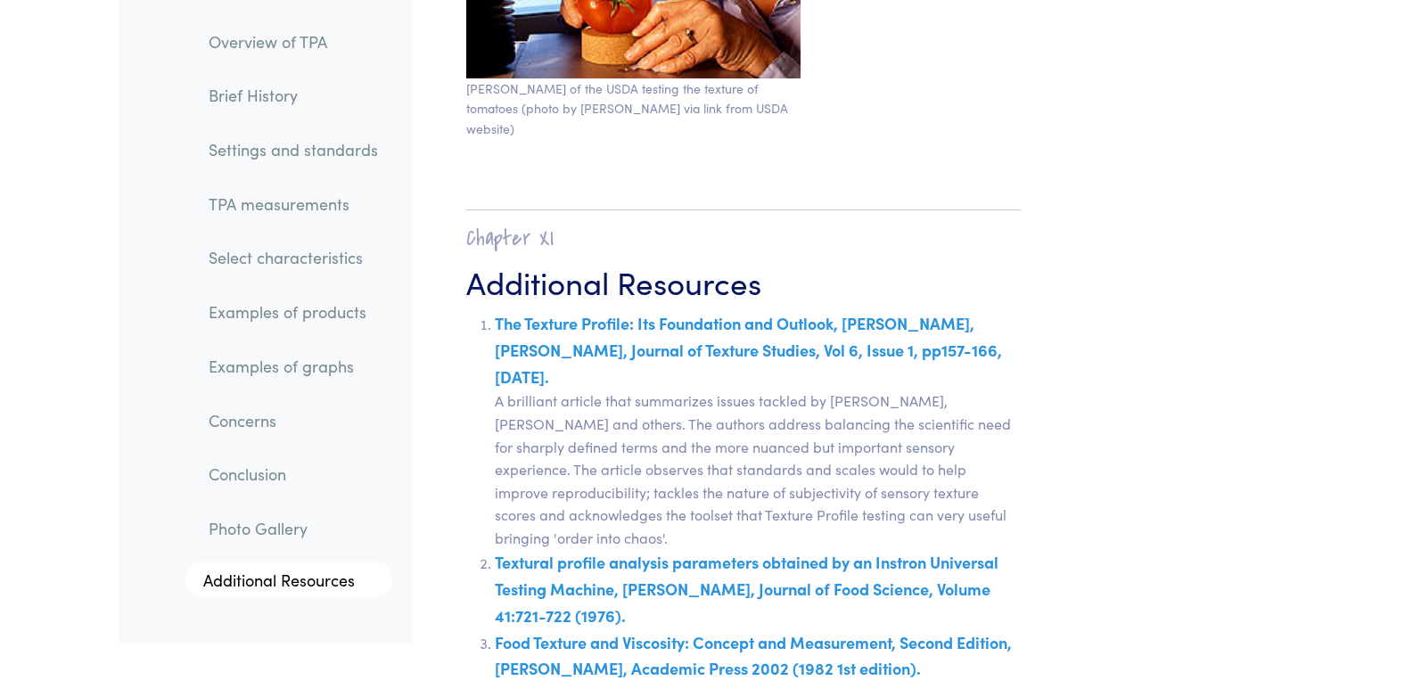
scroll to position [31106, 0]
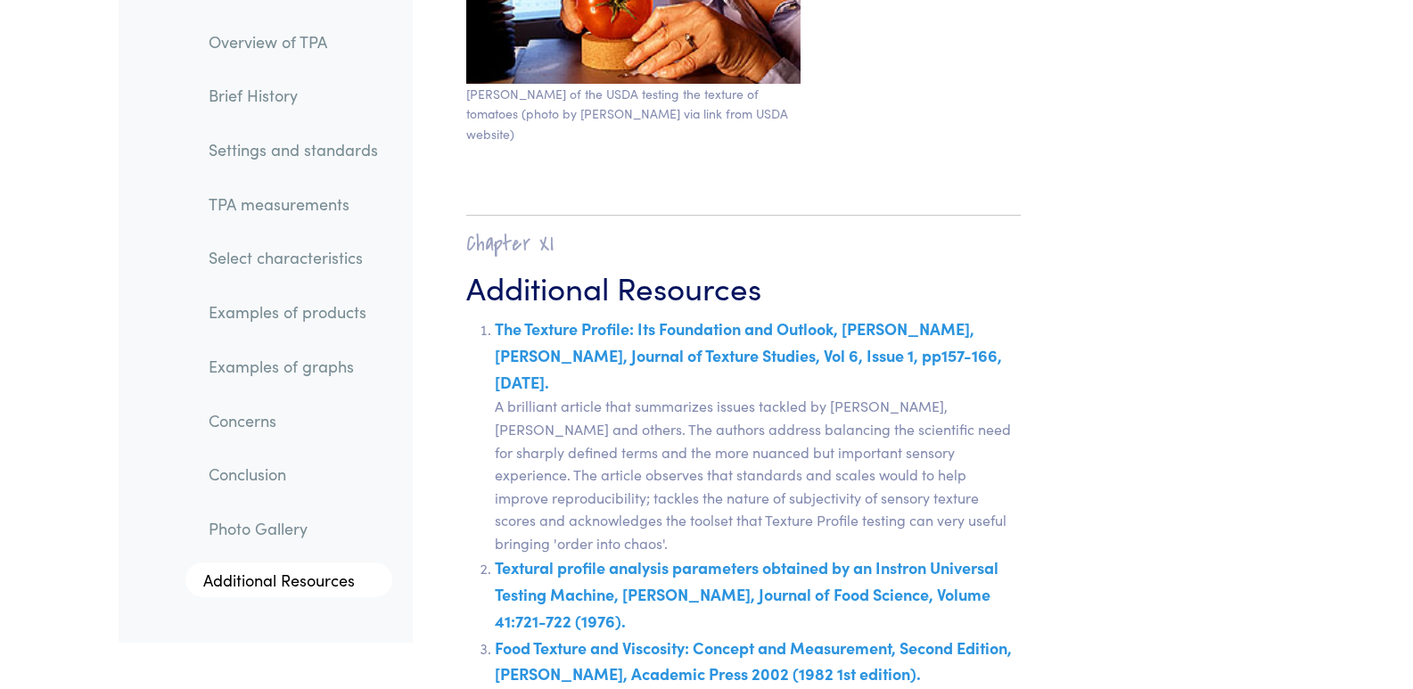
click at [255, 536] on link "Photo Gallery" at bounding box center [293, 528] width 198 height 41
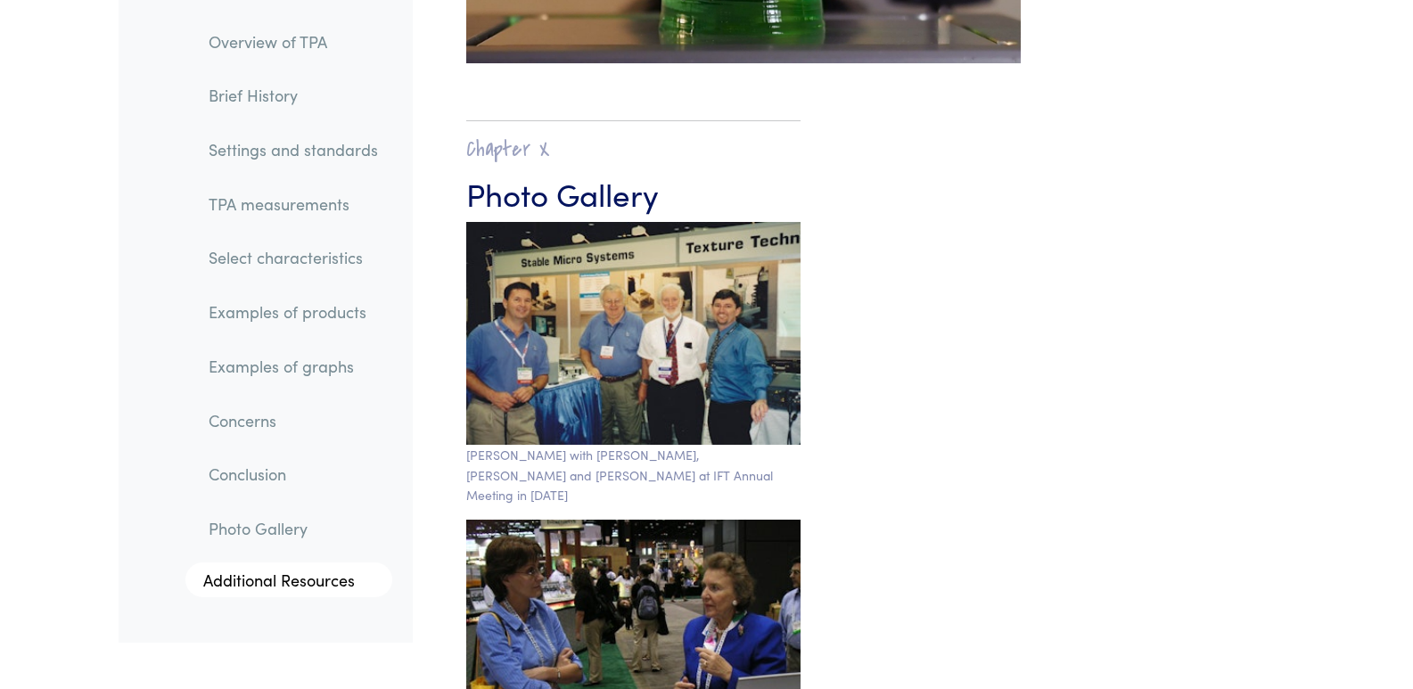
scroll to position [29296, 0]
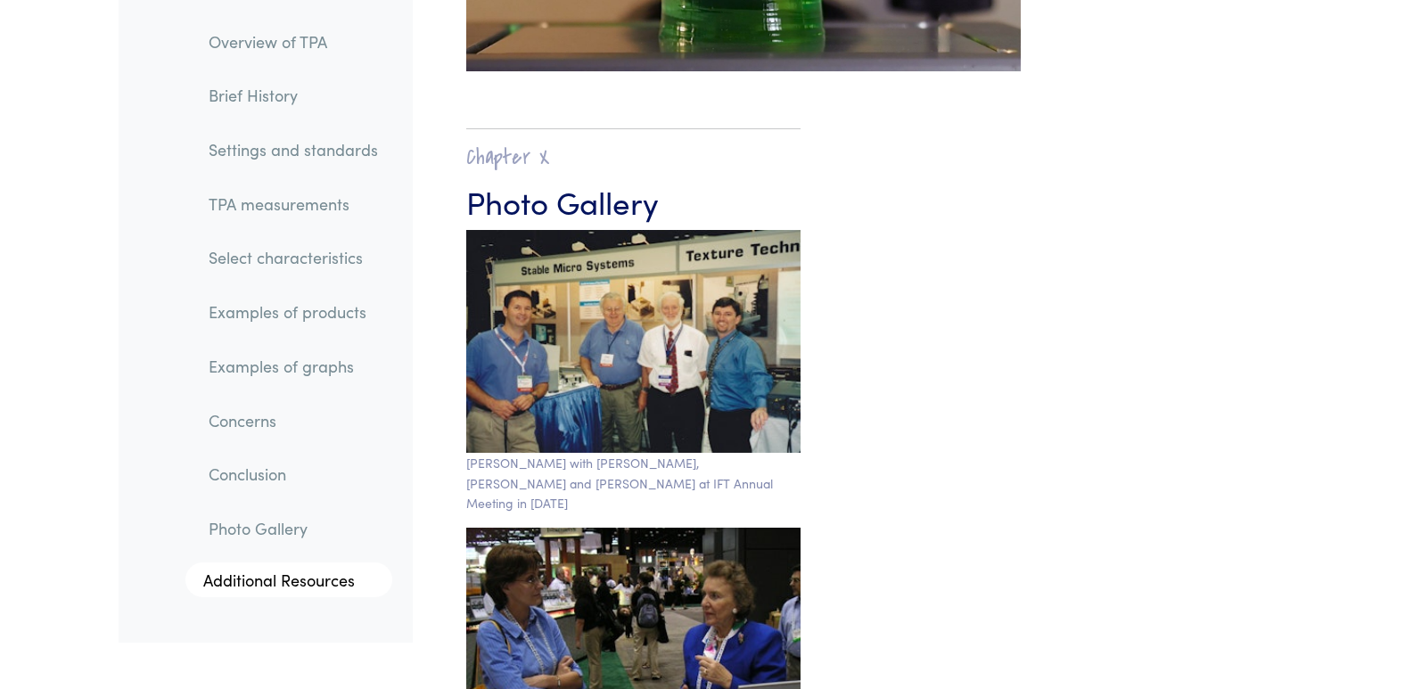
click at [249, 478] on link "Conclusion" at bounding box center [293, 474] width 198 height 41
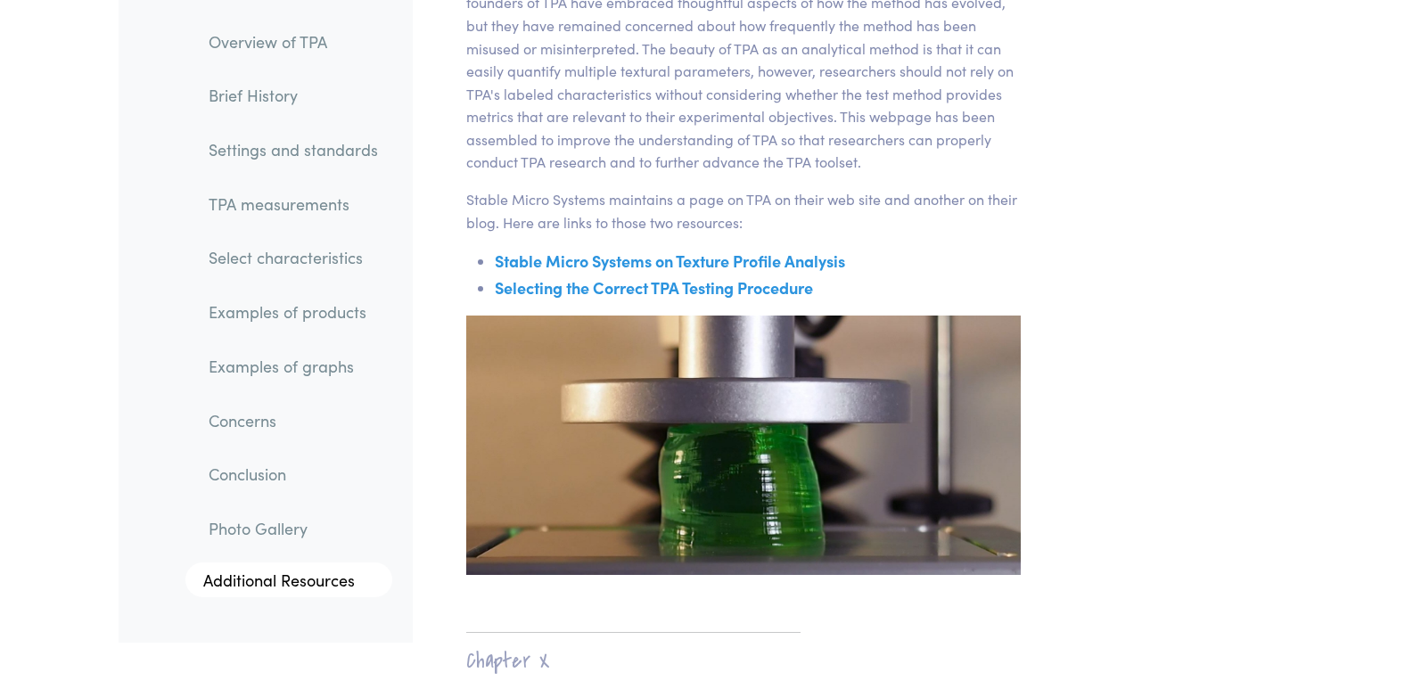
scroll to position [28843, 0]
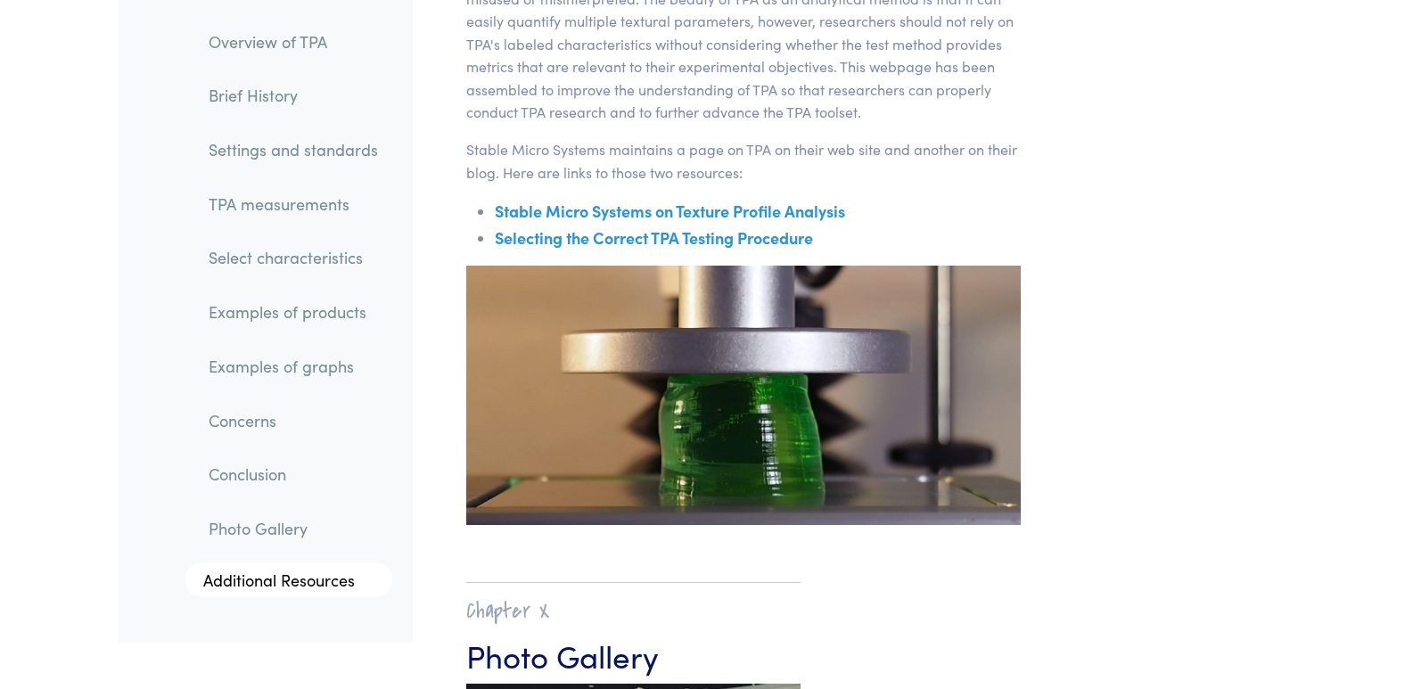
click at [230, 419] on link "Concerns" at bounding box center [293, 420] width 198 height 41
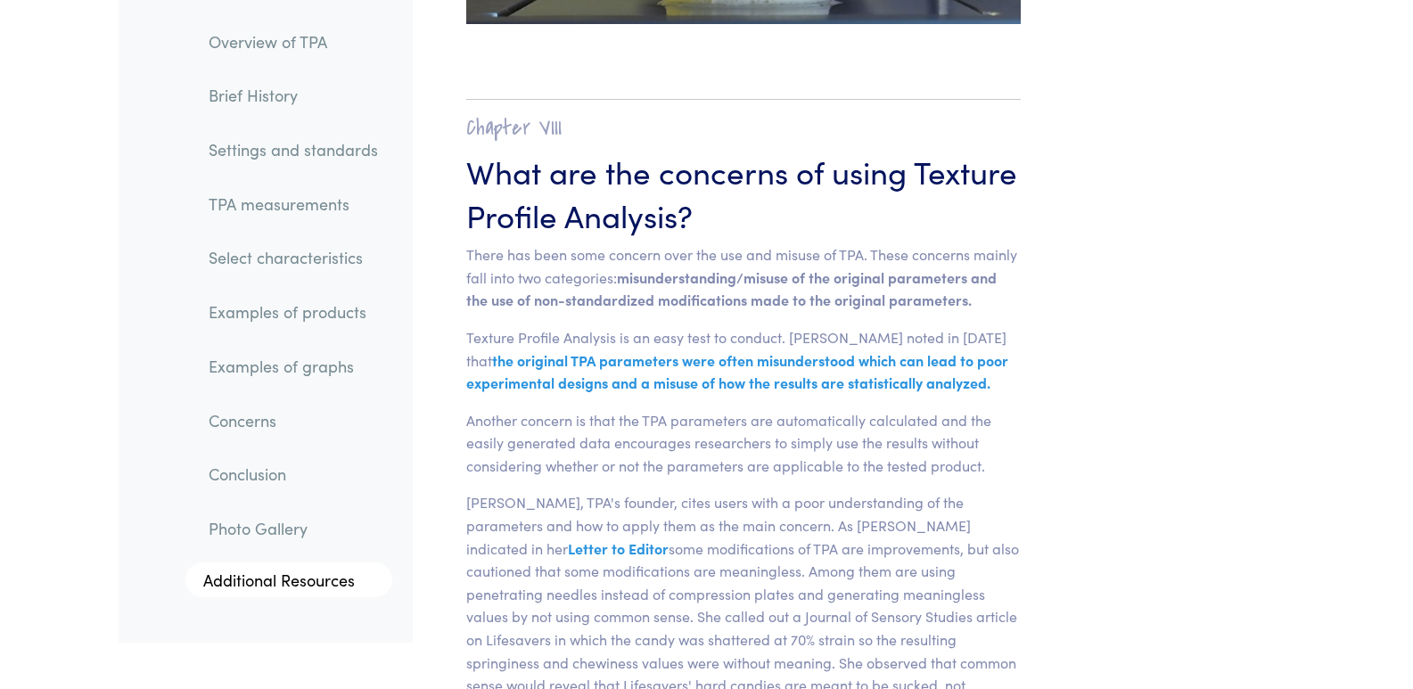
scroll to position [26268, 0]
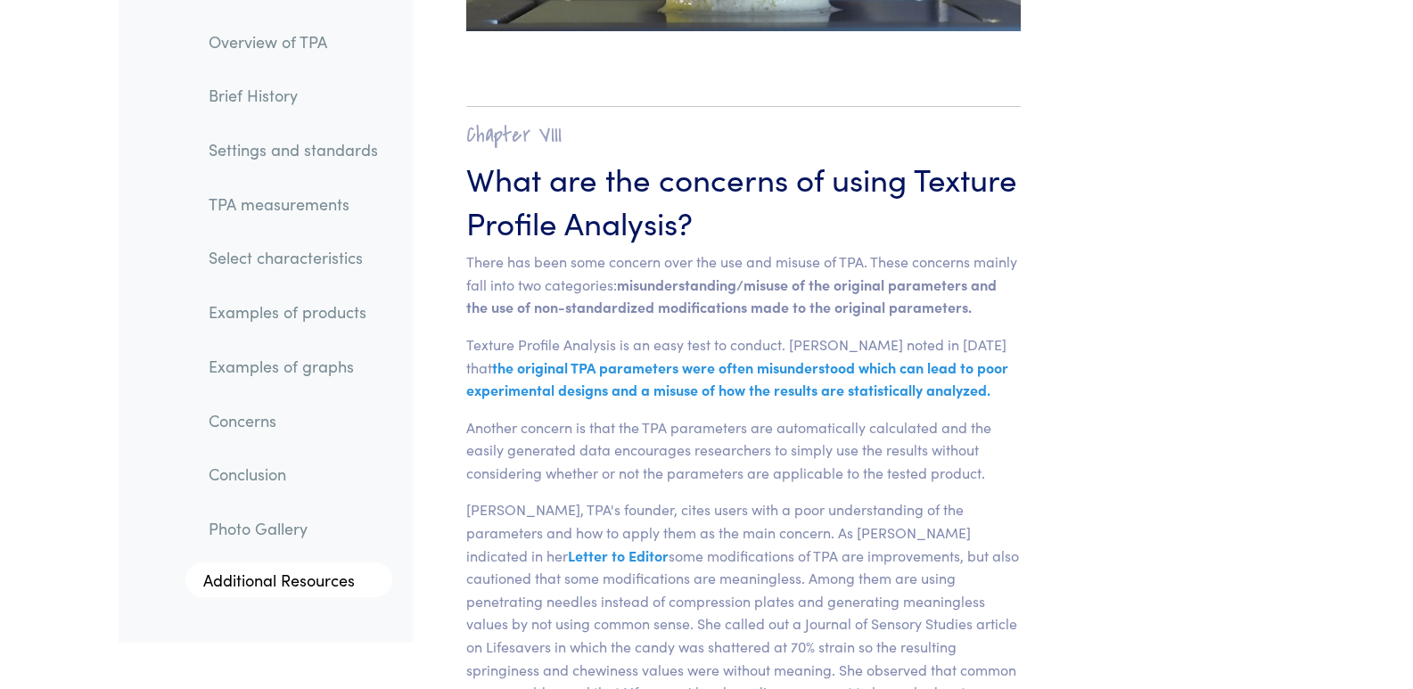
click at [258, 366] on link "Examples of graphs" at bounding box center [293, 366] width 198 height 41
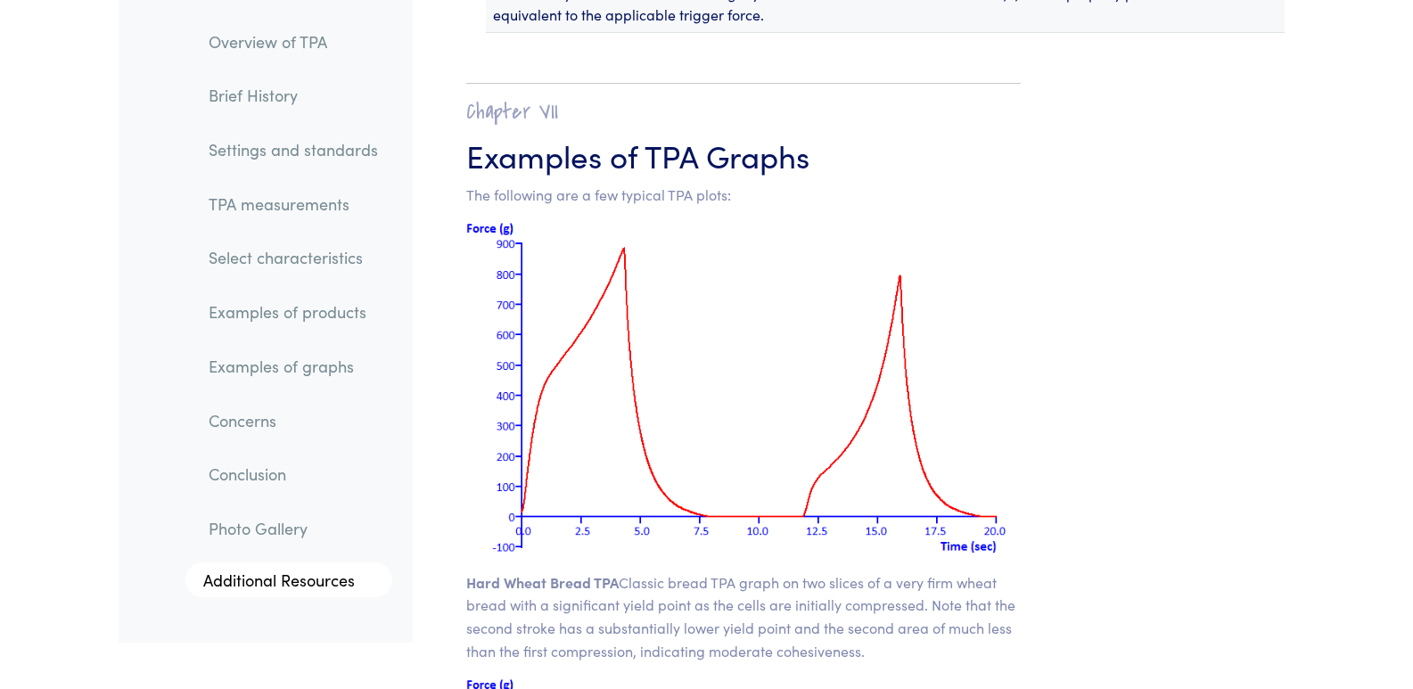
scroll to position [22565, 0]
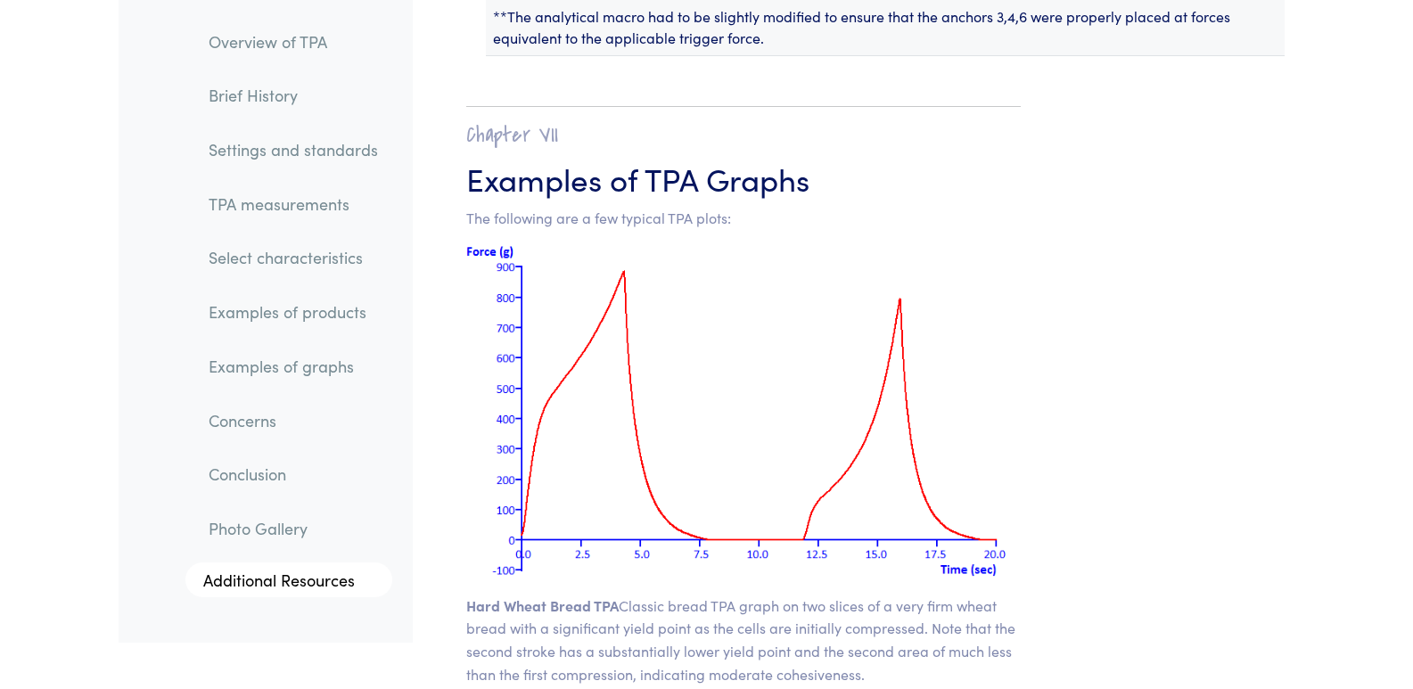
click at [264, 370] on link "Examples of graphs" at bounding box center [293, 366] width 198 height 41
click at [260, 319] on link "Examples of products" at bounding box center [293, 312] width 198 height 41
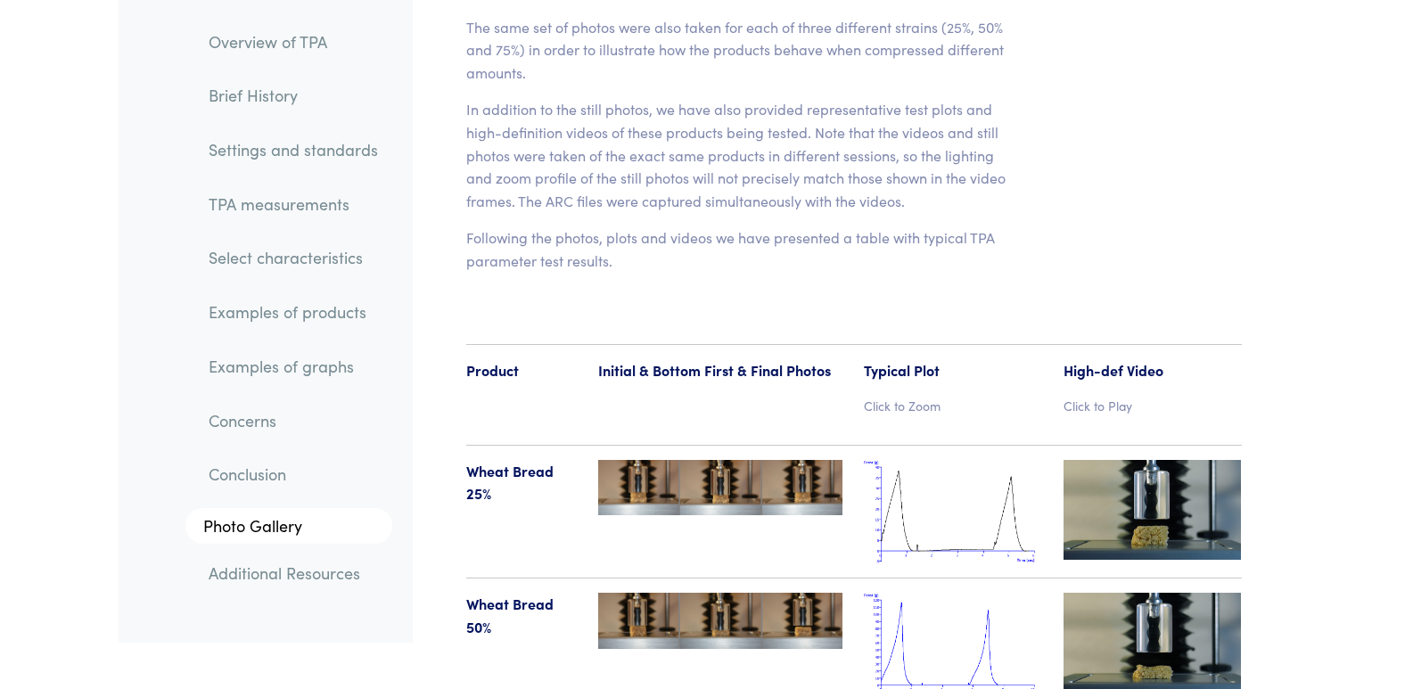
scroll to position [18469, 0]
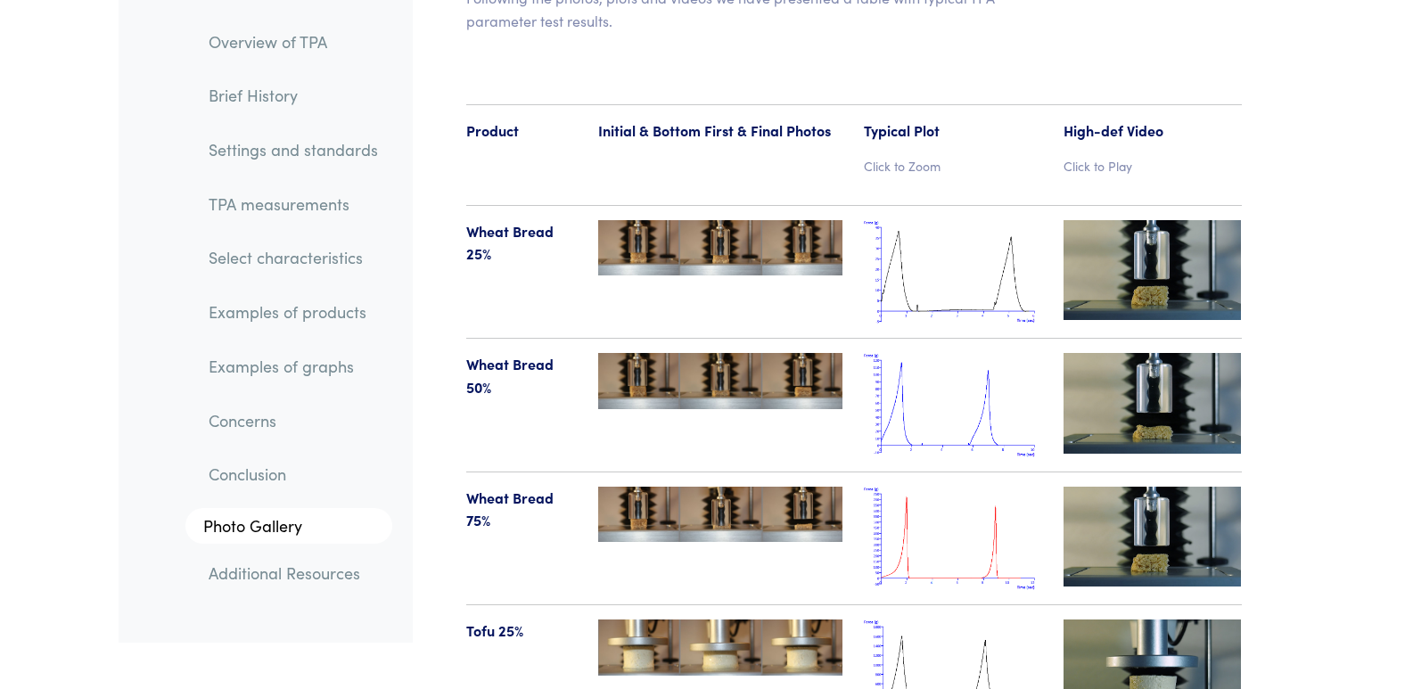
click at [268, 260] on link "Select characteristics" at bounding box center [293, 258] width 198 height 41
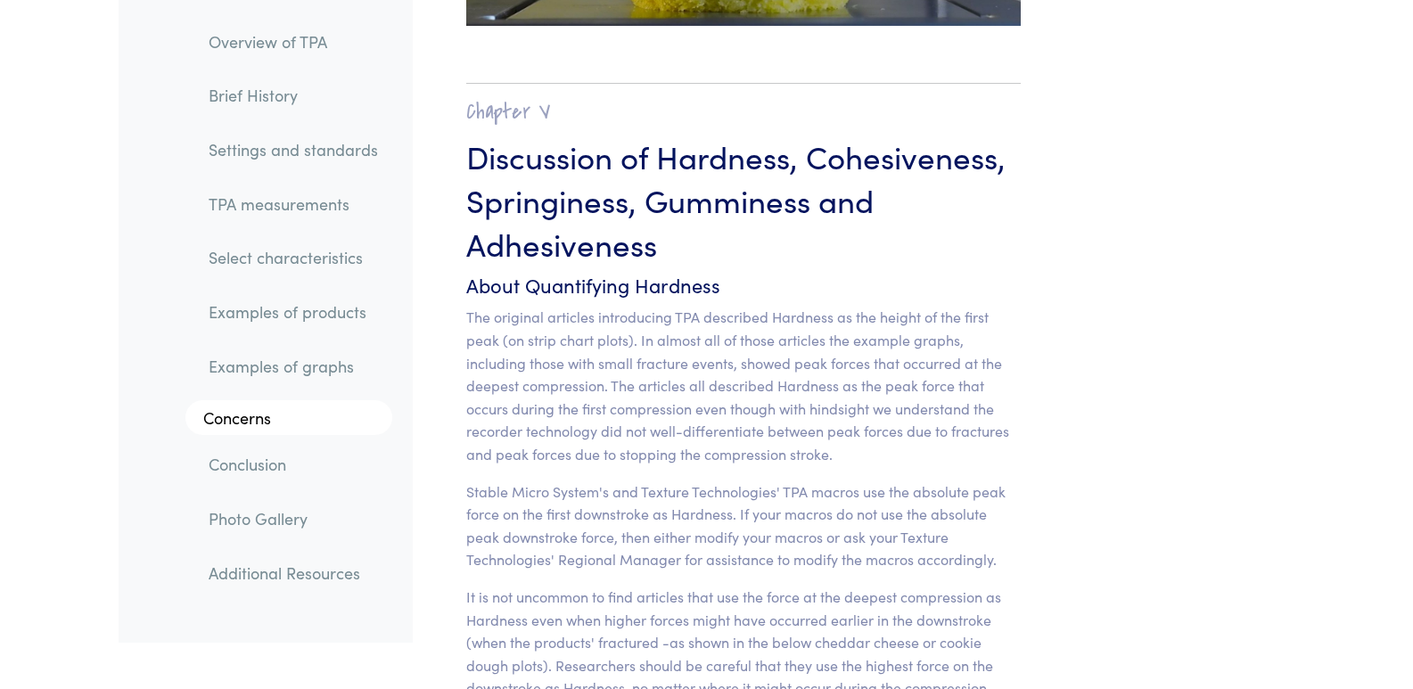
click at [272, 154] on link "Settings and standards" at bounding box center [293, 149] width 198 height 41
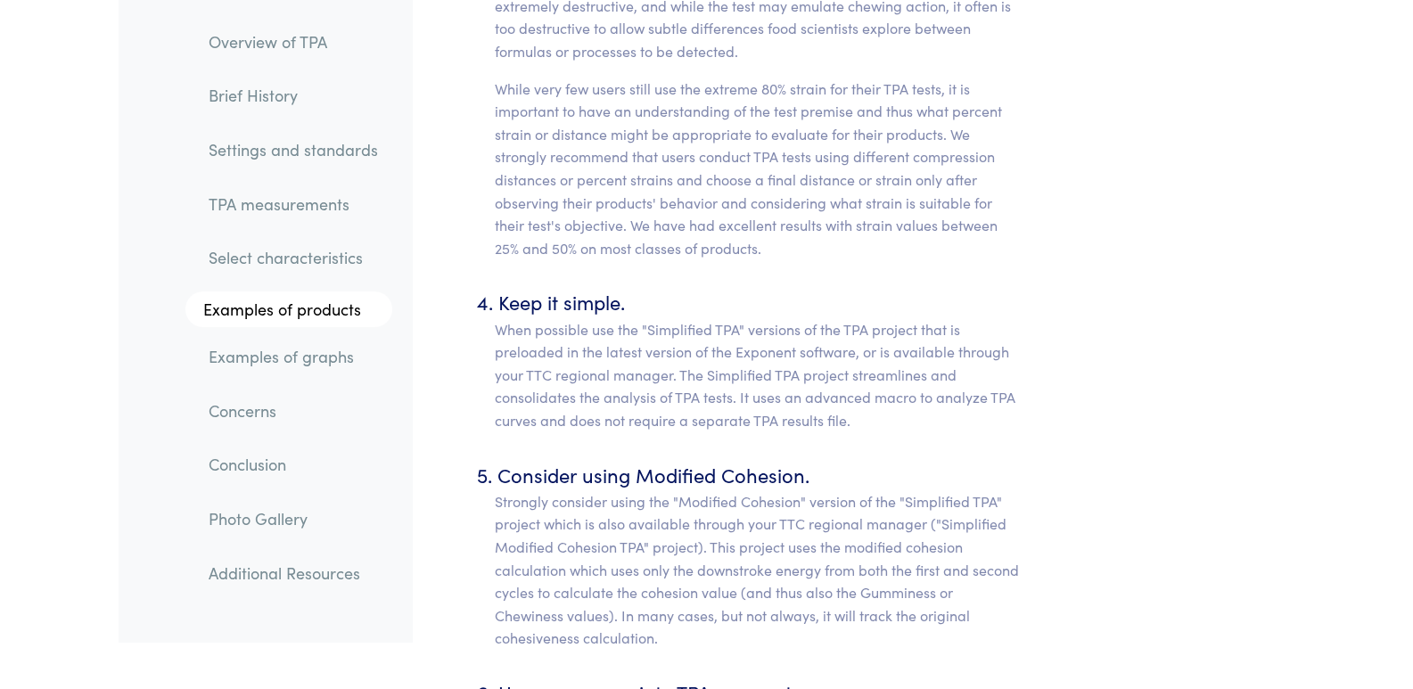
click at [277, 150] on link "Settings and standards" at bounding box center [293, 149] width 198 height 41
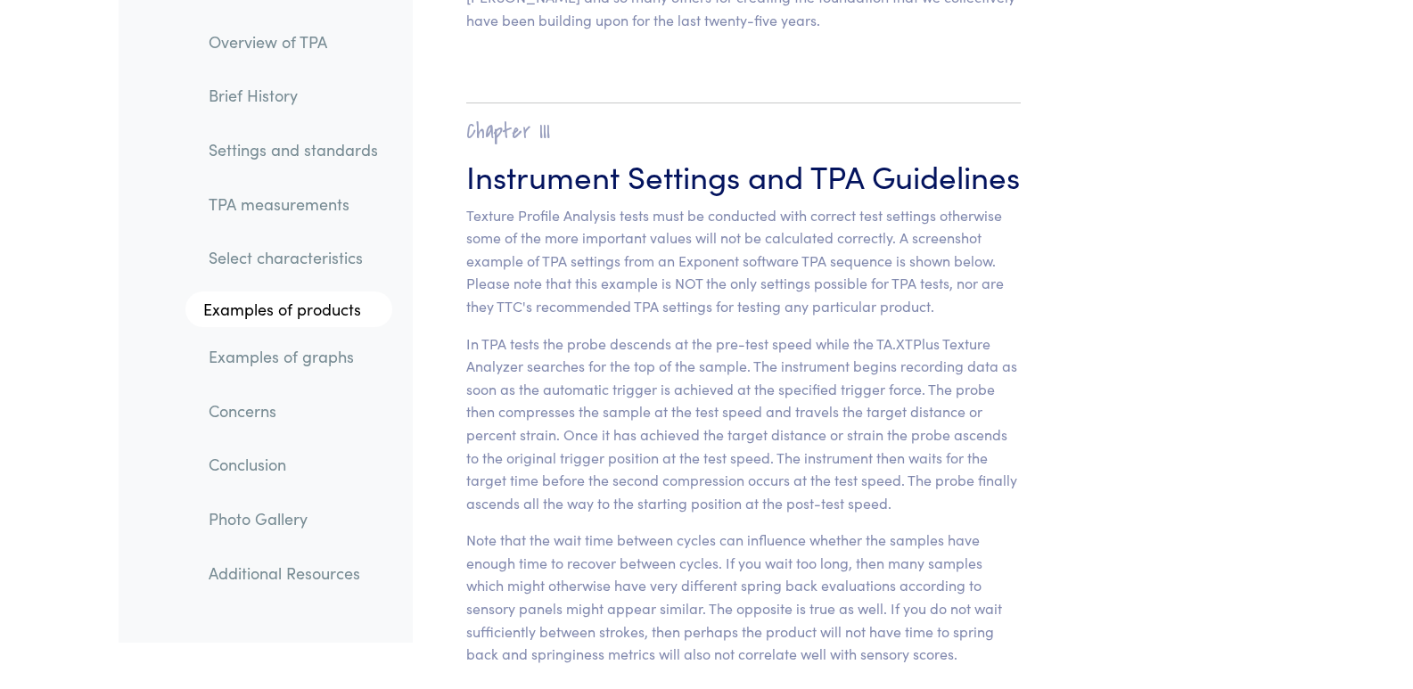
scroll to position [6800, 0]
click at [249, 100] on link "Brief History" at bounding box center [293, 96] width 198 height 41
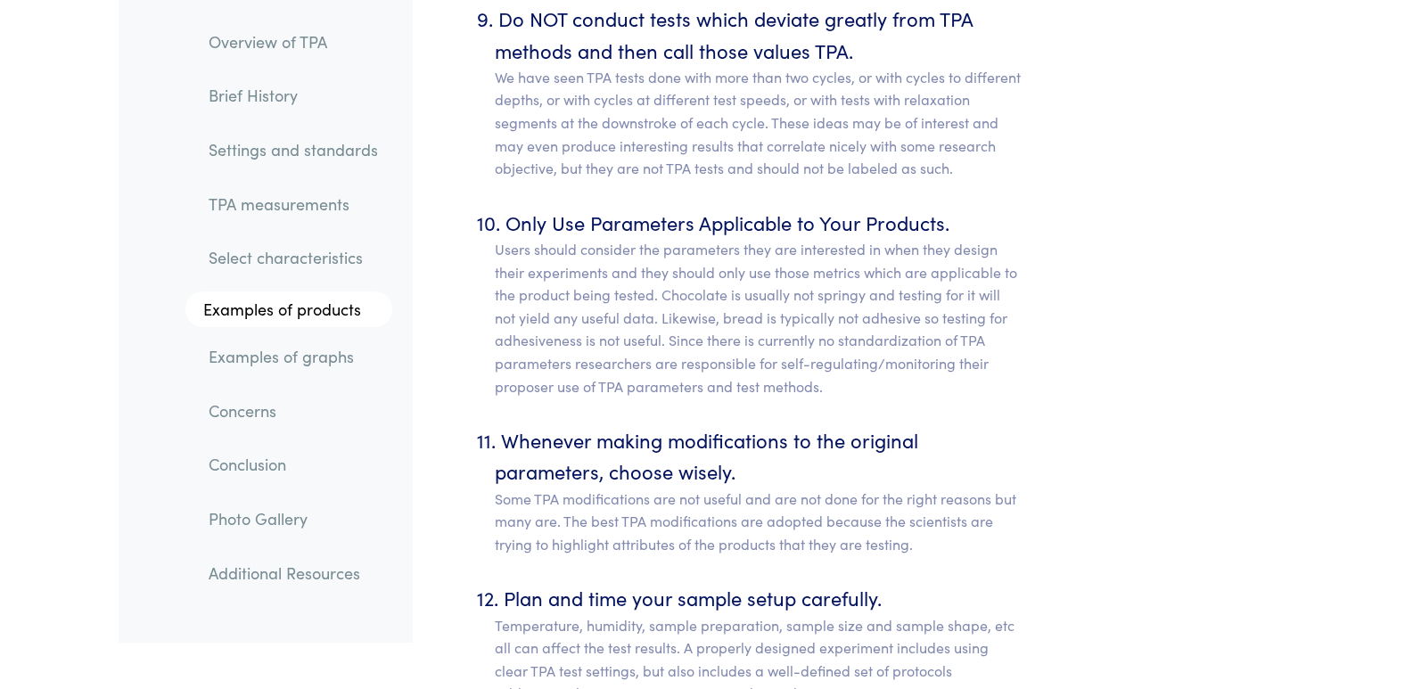
scroll to position [9780, 0]
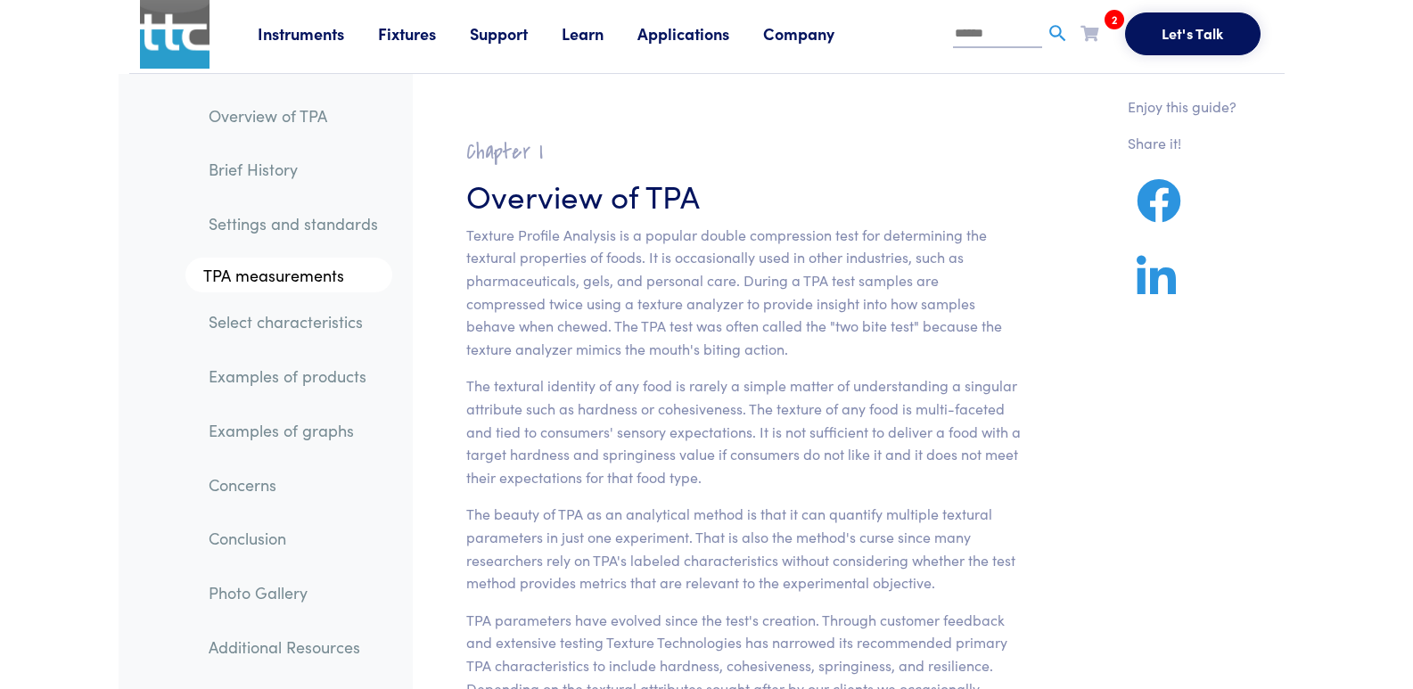
scroll to position [4, 0]
click at [602, 36] on link "Learn" at bounding box center [599, 35] width 76 height 22
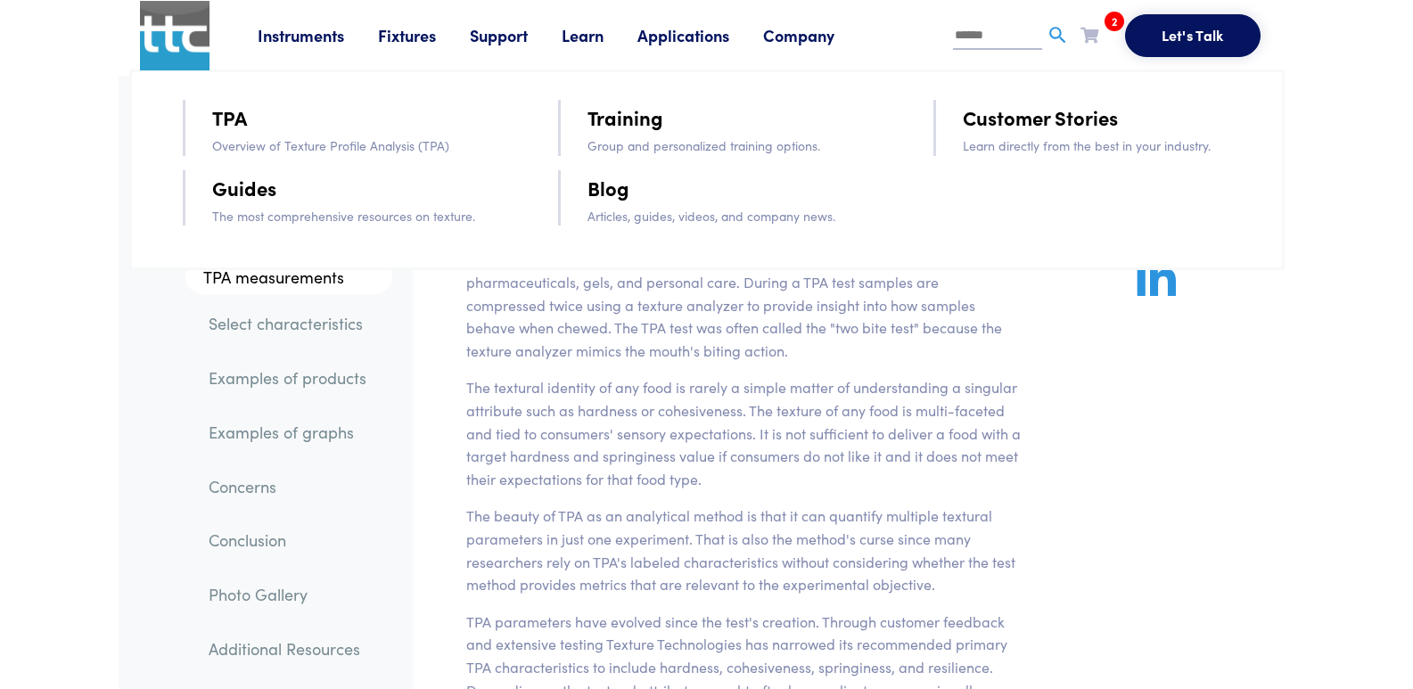
click at [245, 191] on link "Guides" at bounding box center [244, 187] width 64 height 31
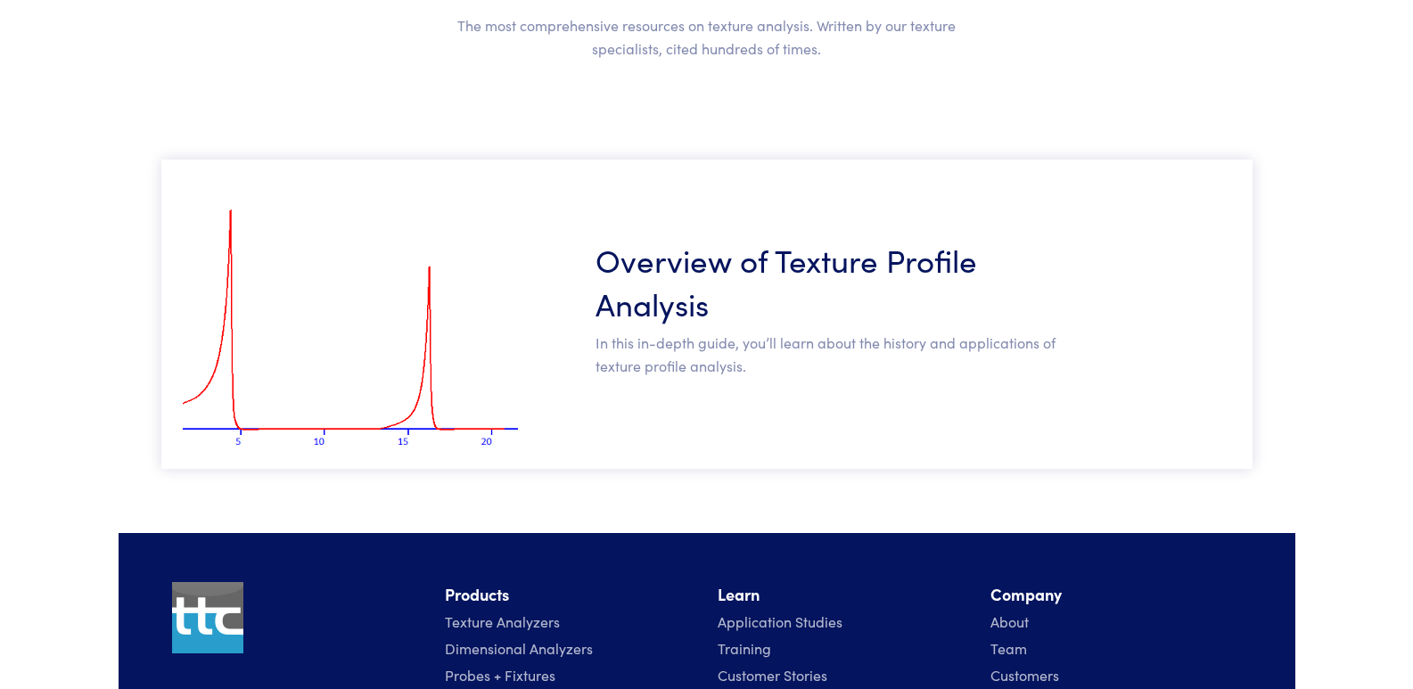
scroll to position [509, 0]
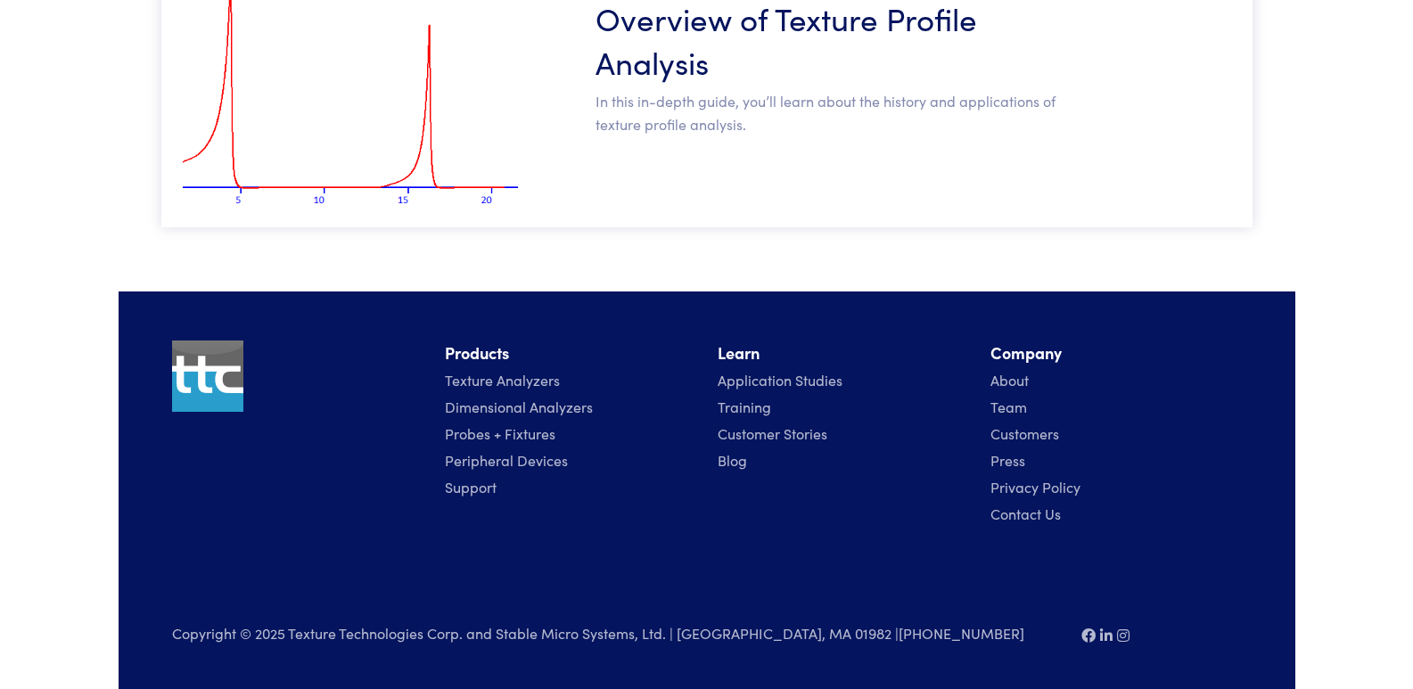
click at [676, 45] on h3 "Overview of Texture Profile Analysis" at bounding box center [829, 39] width 468 height 87
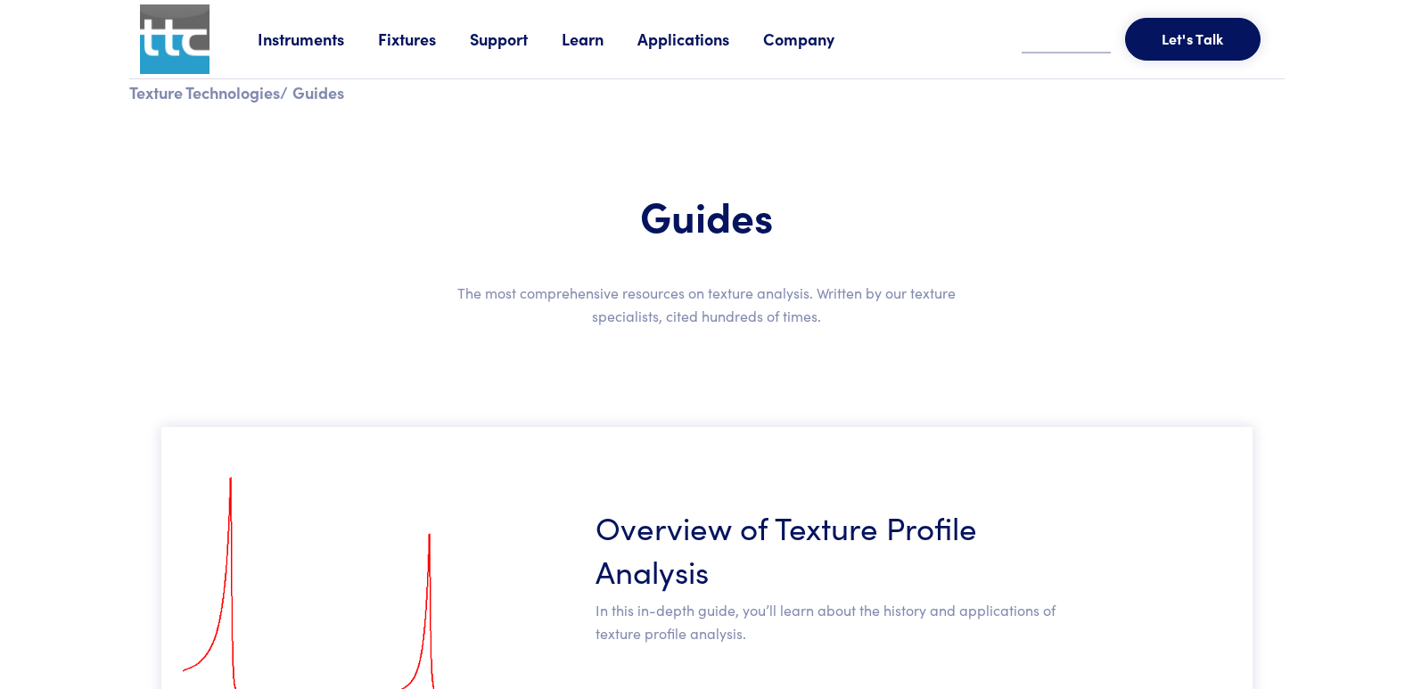
click at [595, 41] on link "Learn" at bounding box center [599, 39] width 76 height 22
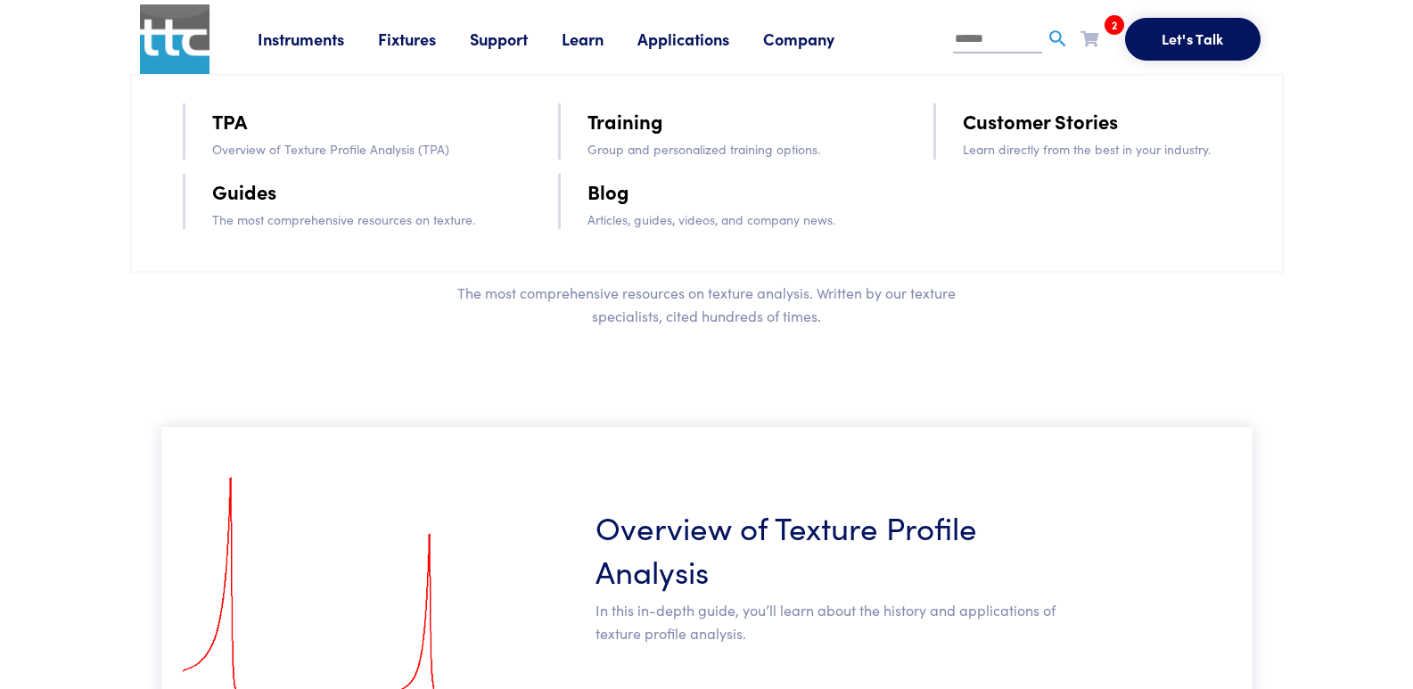
click at [639, 124] on link "Training" at bounding box center [625, 120] width 76 height 31
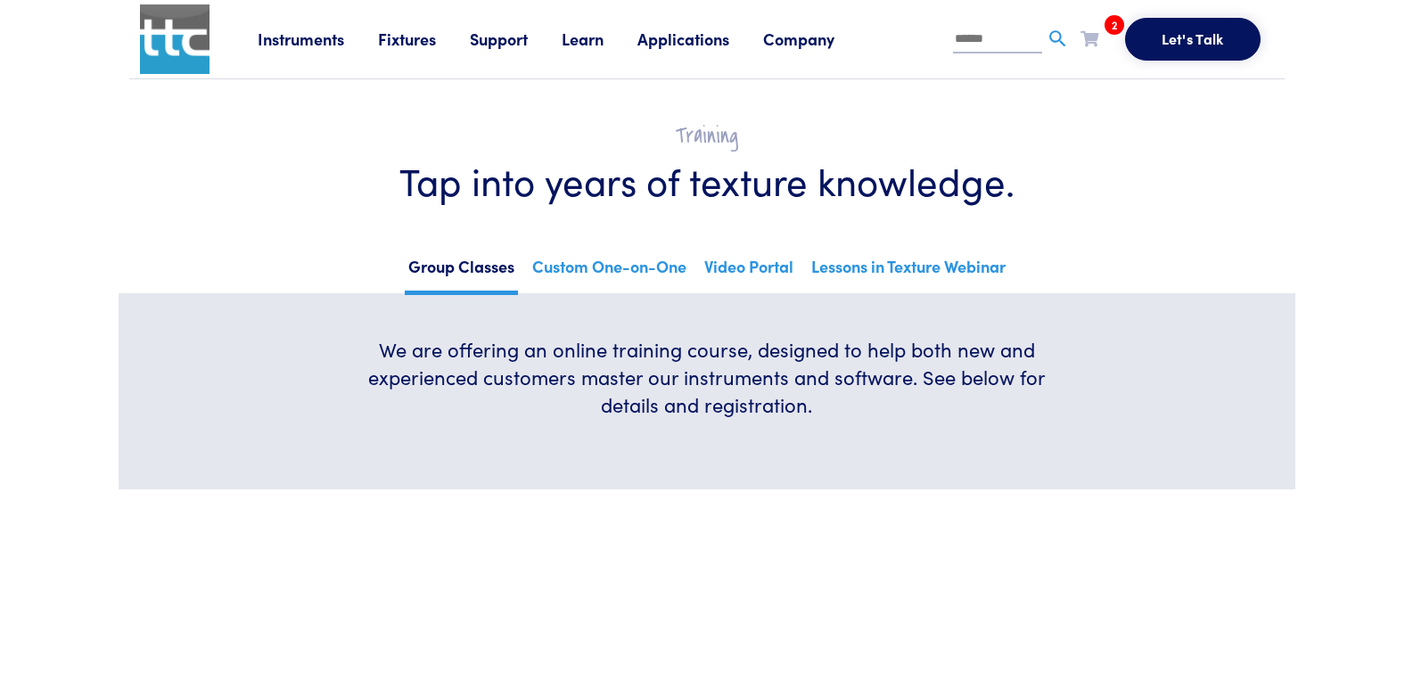
click at [589, 43] on link "Learn" at bounding box center [599, 39] width 76 height 22
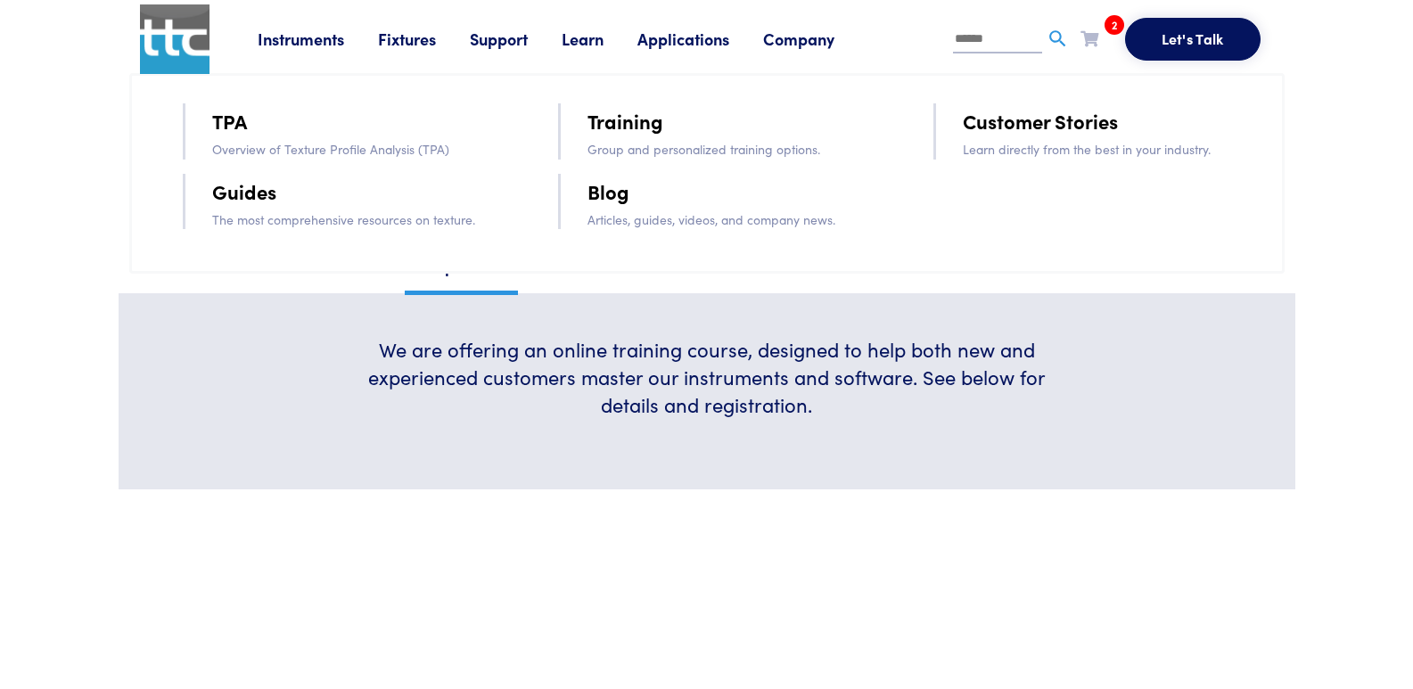
click at [689, 34] on link "Applications" at bounding box center [700, 39] width 126 height 22
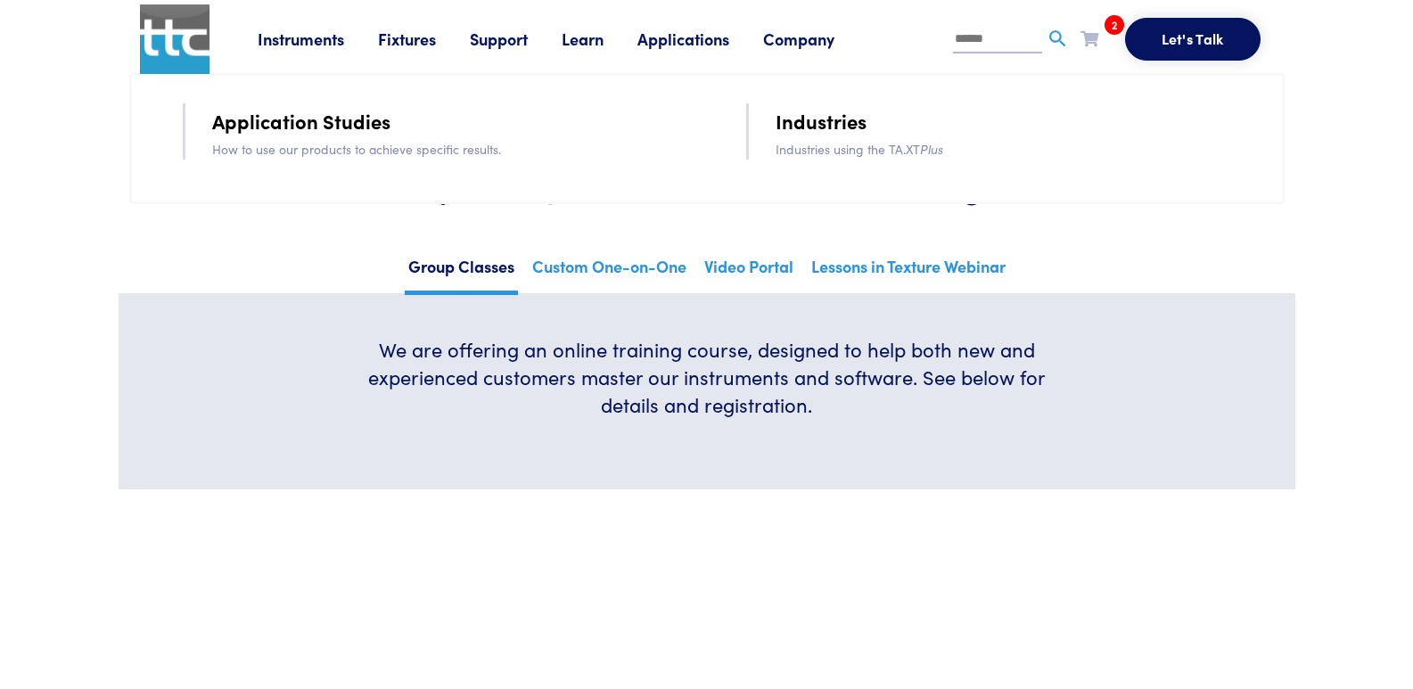
click at [807, 121] on link "Industries" at bounding box center [820, 120] width 91 height 31
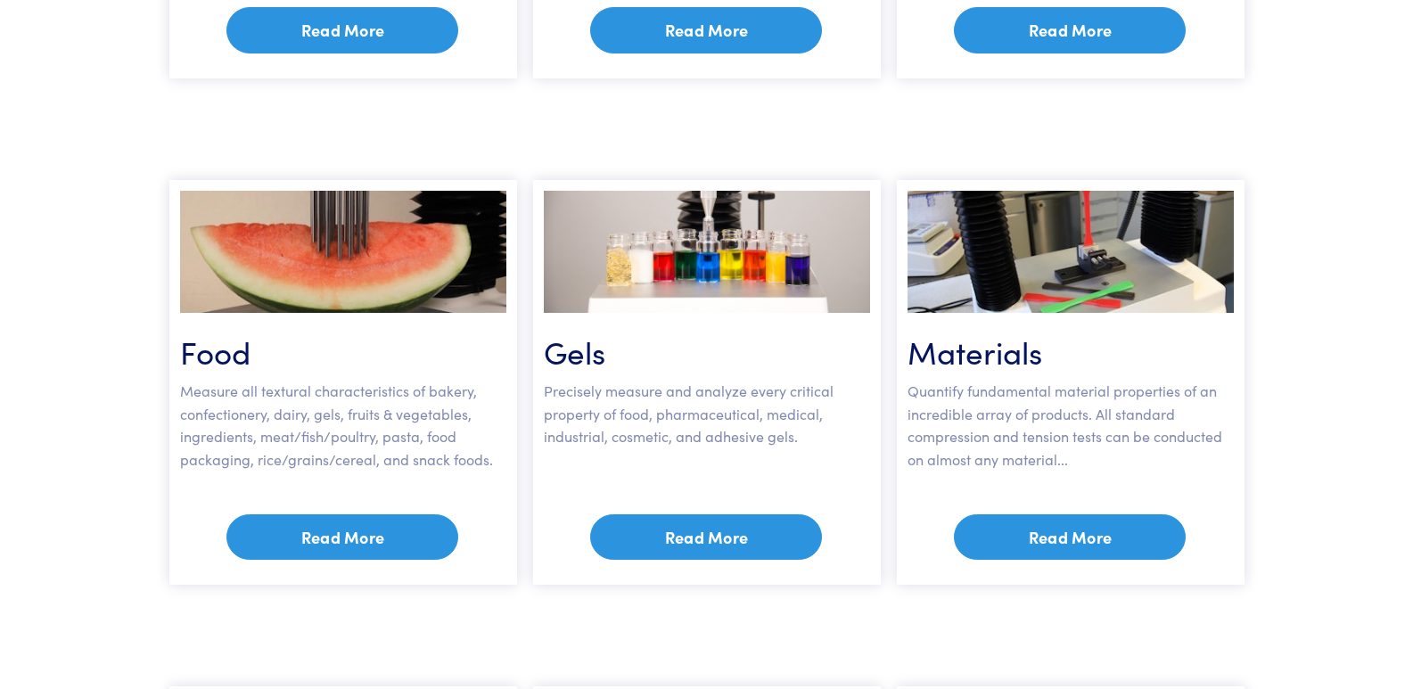
scroll to position [802, 0]
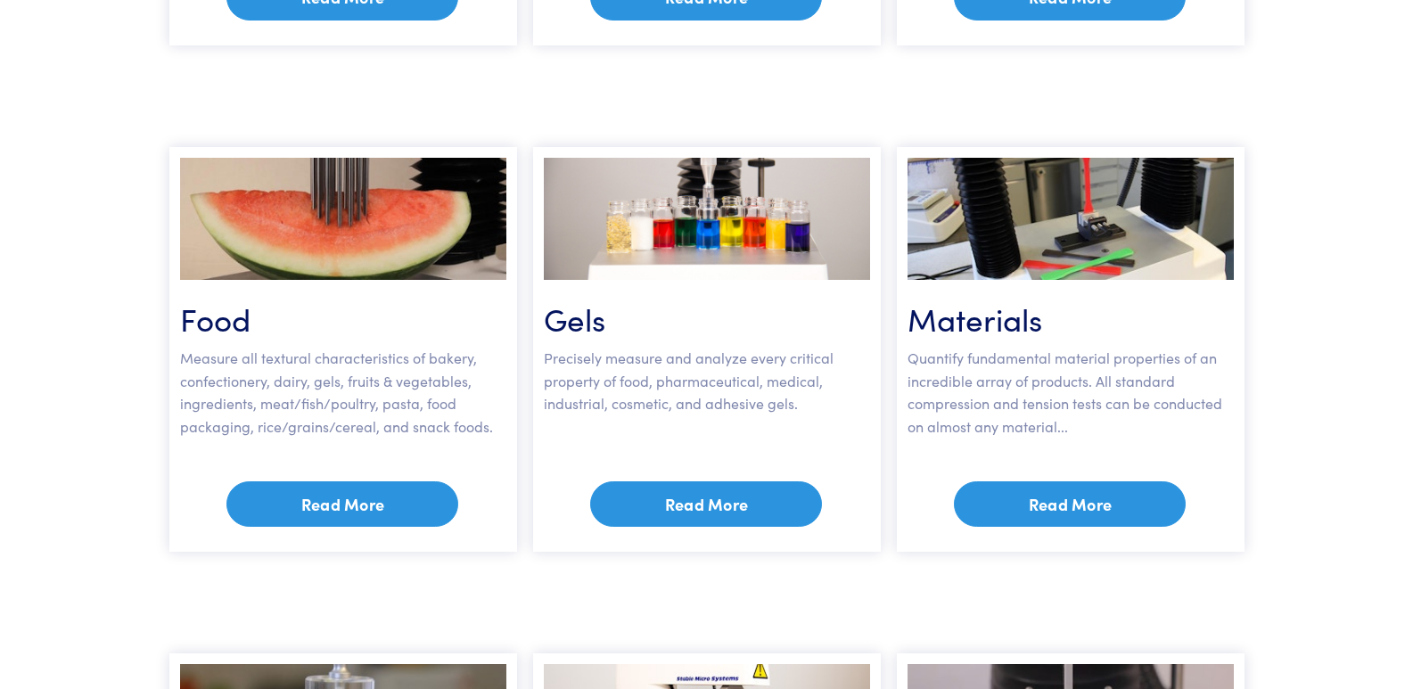
click at [317, 507] on link "Read More" at bounding box center [342, 504] width 232 height 46
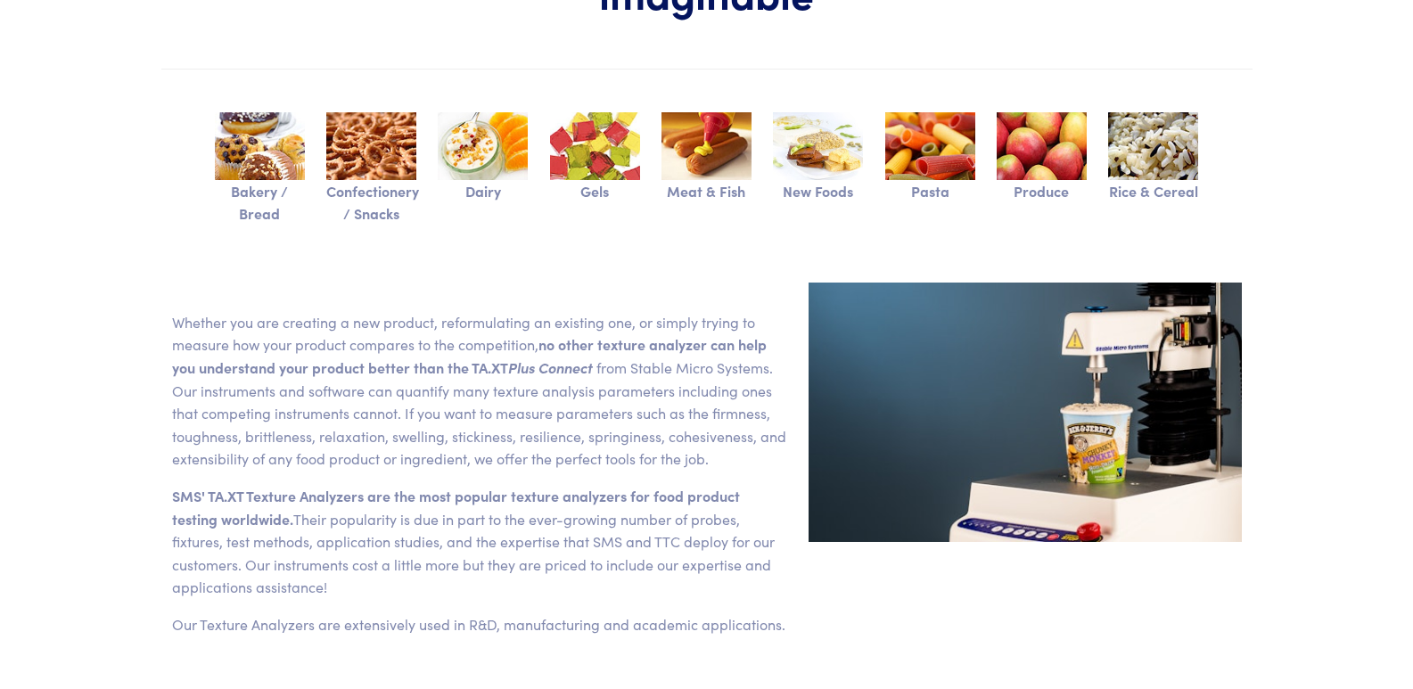
scroll to position [446, 0]
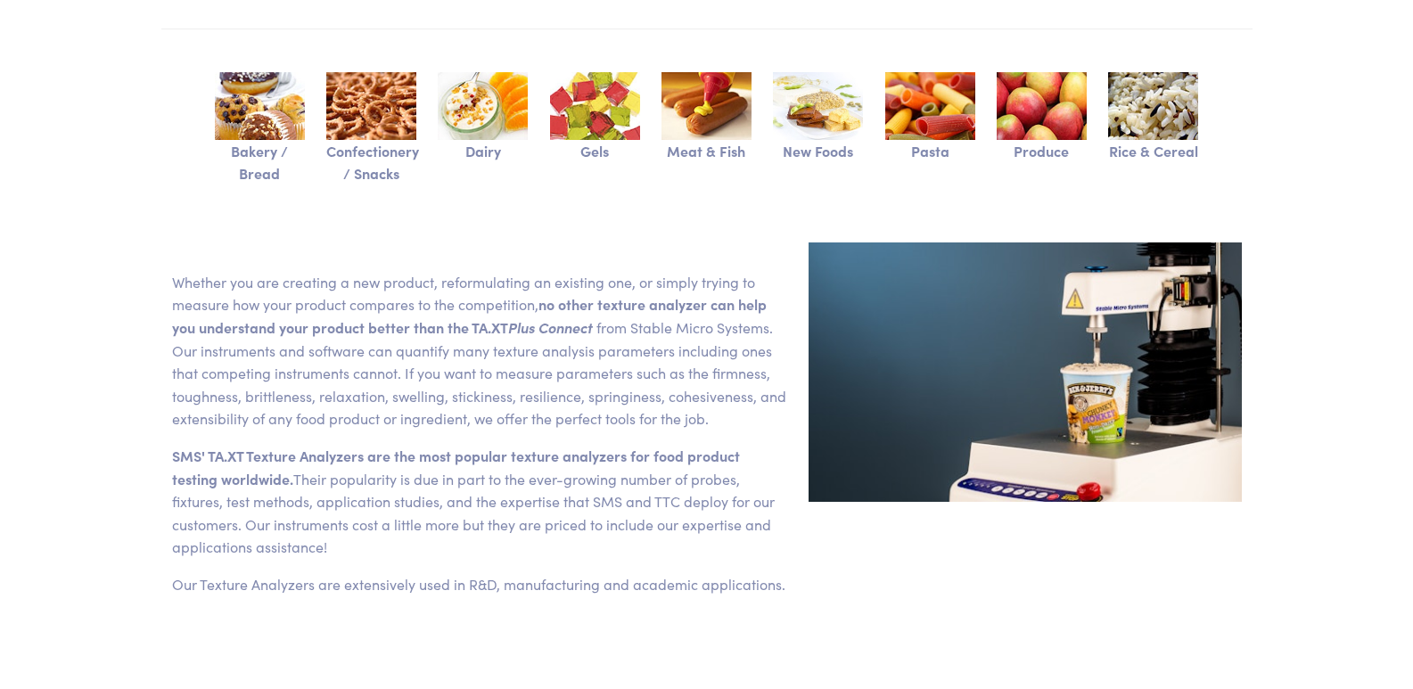
click at [702, 123] on img at bounding box center [706, 106] width 90 height 68
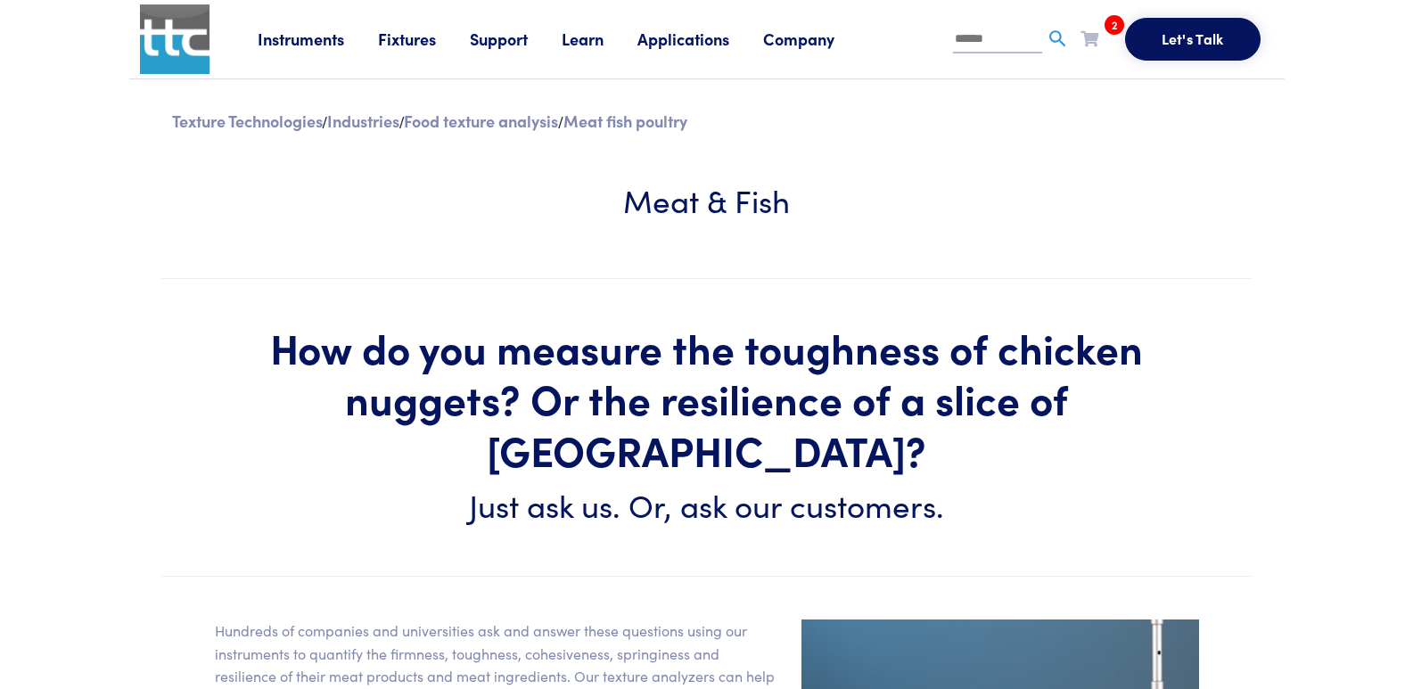
click at [682, 44] on link "Applications" at bounding box center [700, 39] width 126 height 22
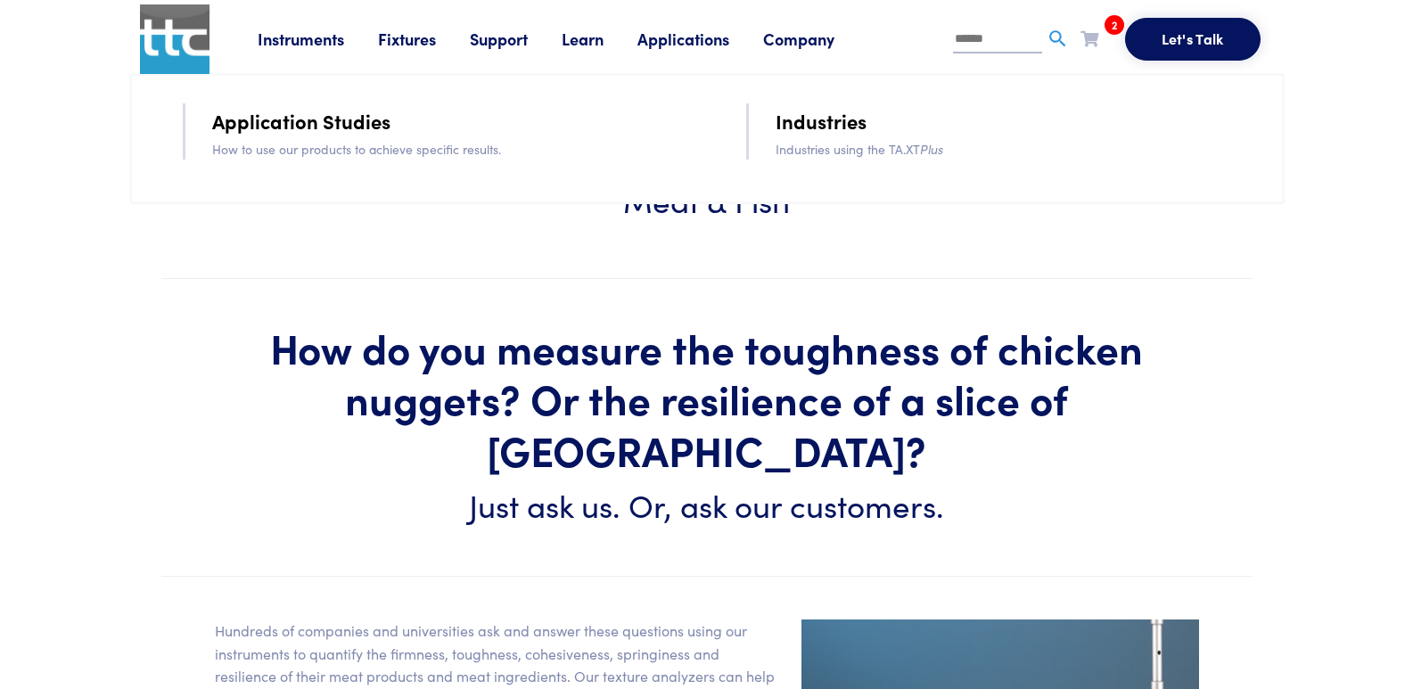
click at [1093, 37] on icon at bounding box center [1089, 38] width 18 height 16
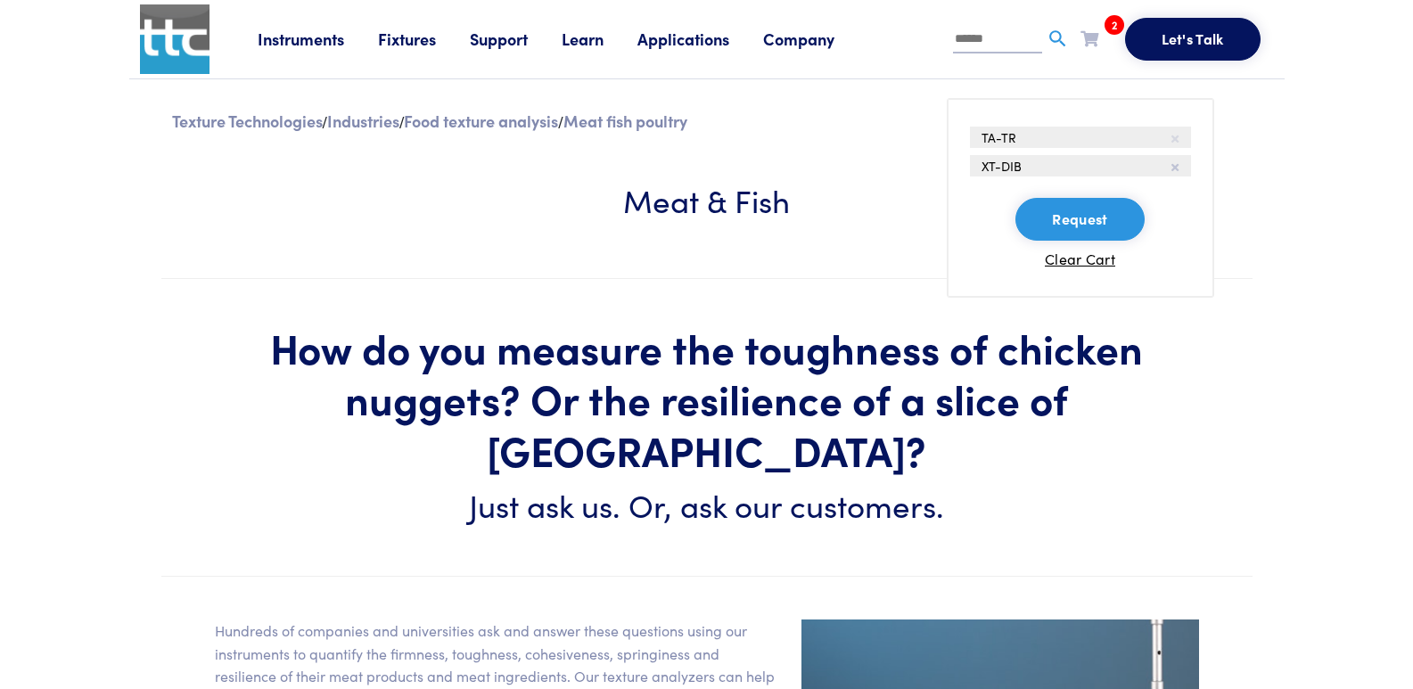
click at [1176, 137] on icon at bounding box center [1174, 139] width 7 height 11
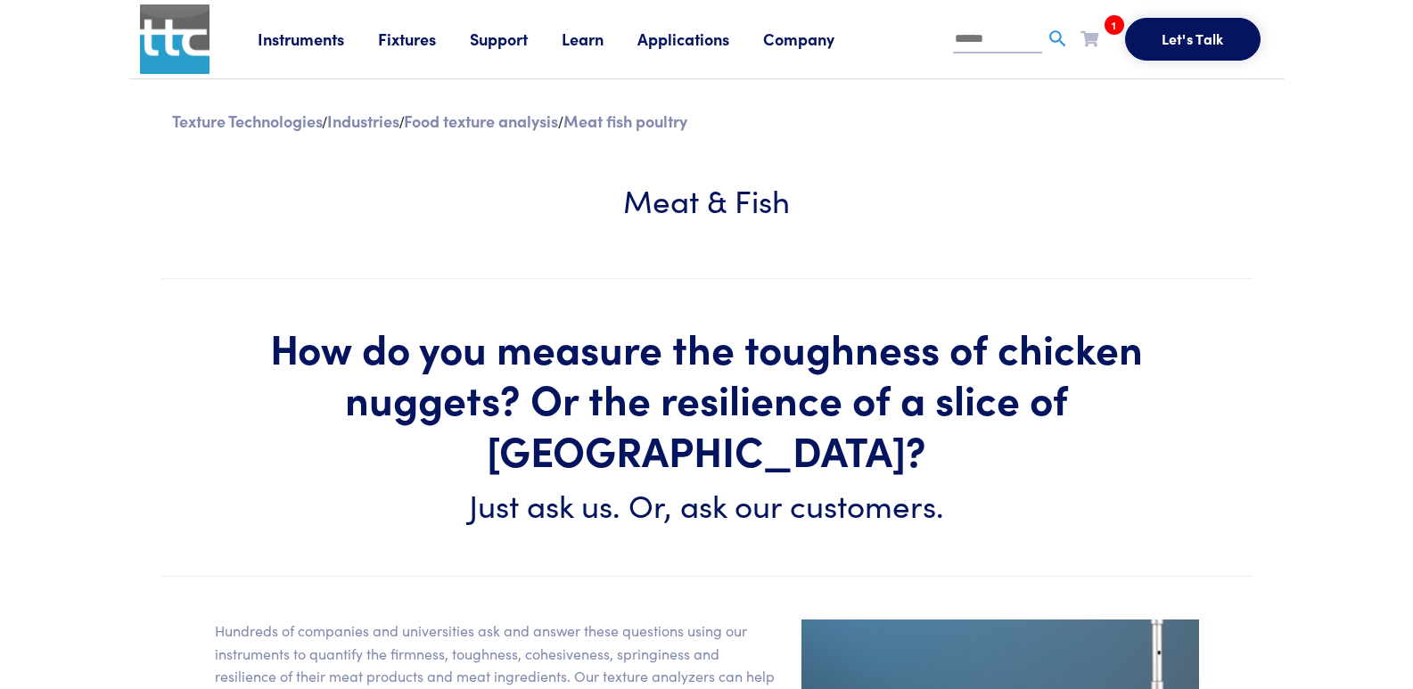
click at [1092, 36] on icon at bounding box center [1089, 38] width 18 height 16
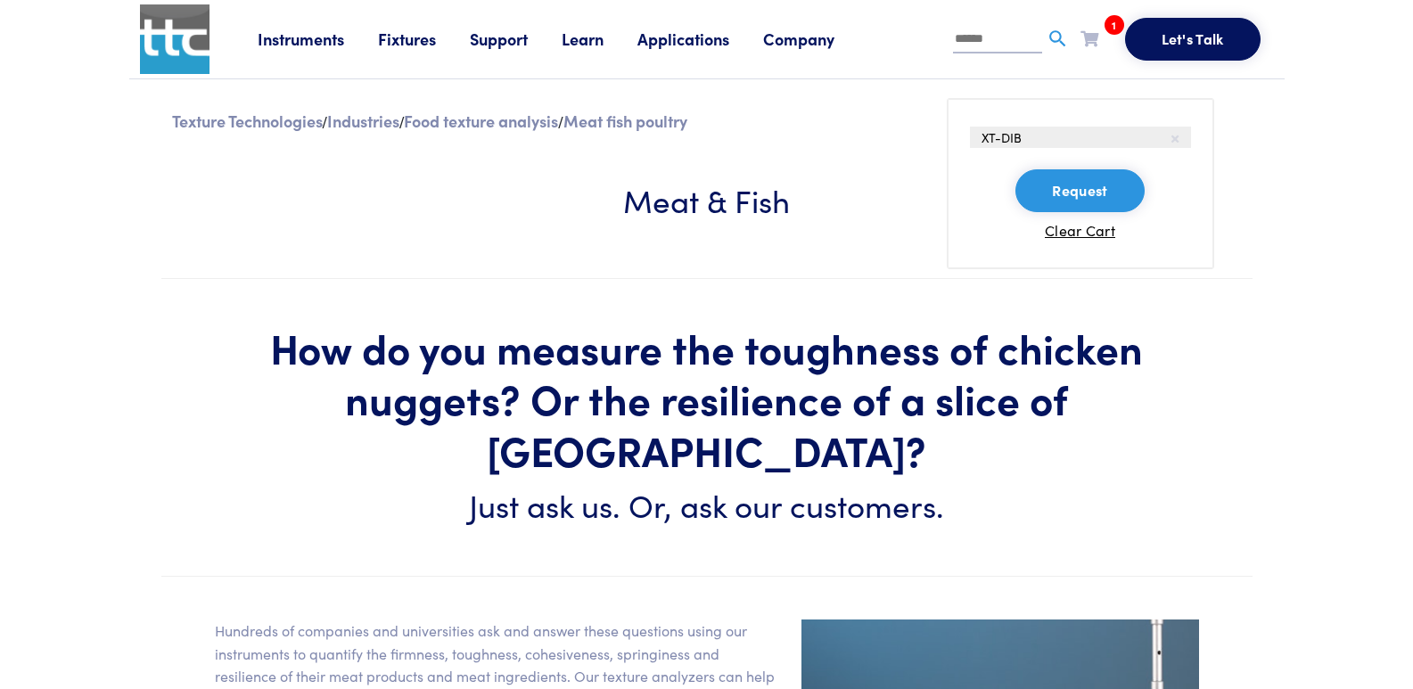
click at [1175, 136] on icon at bounding box center [1174, 139] width 7 height 11
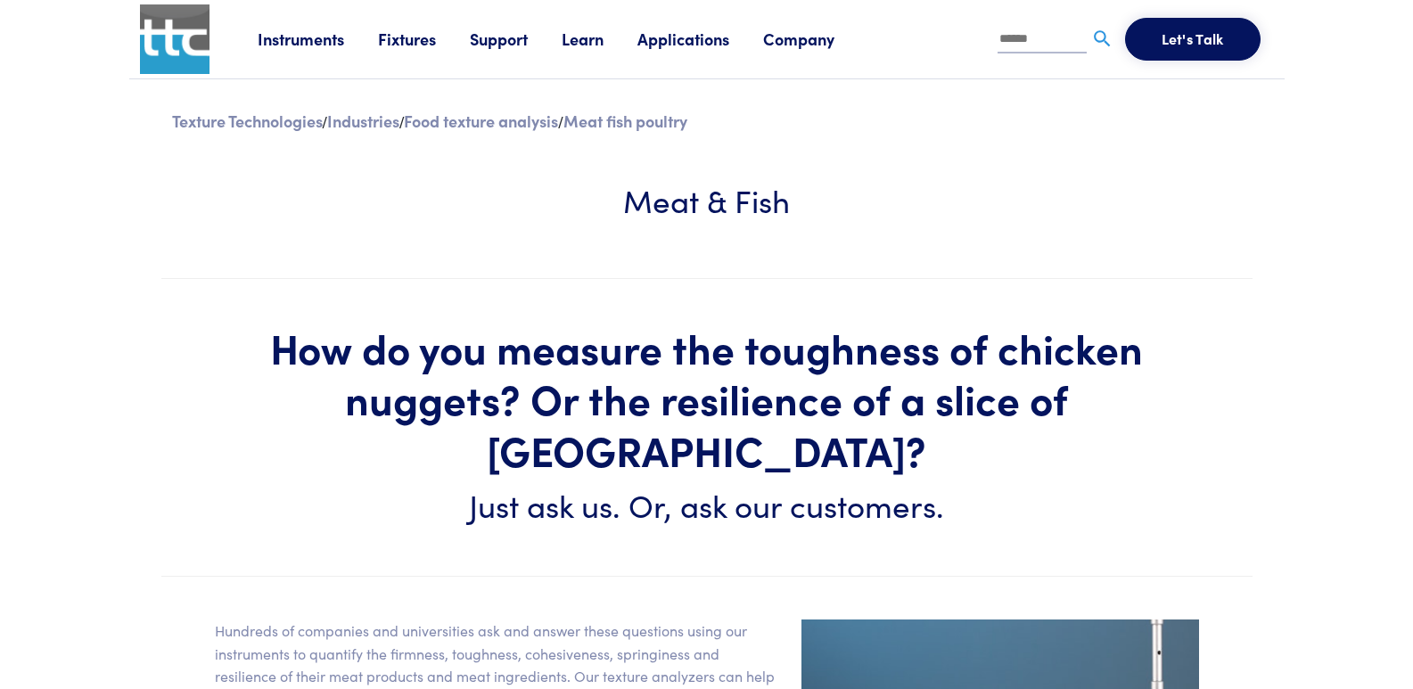
click at [688, 43] on link "Applications" at bounding box center [700, 39] width 126 height 22
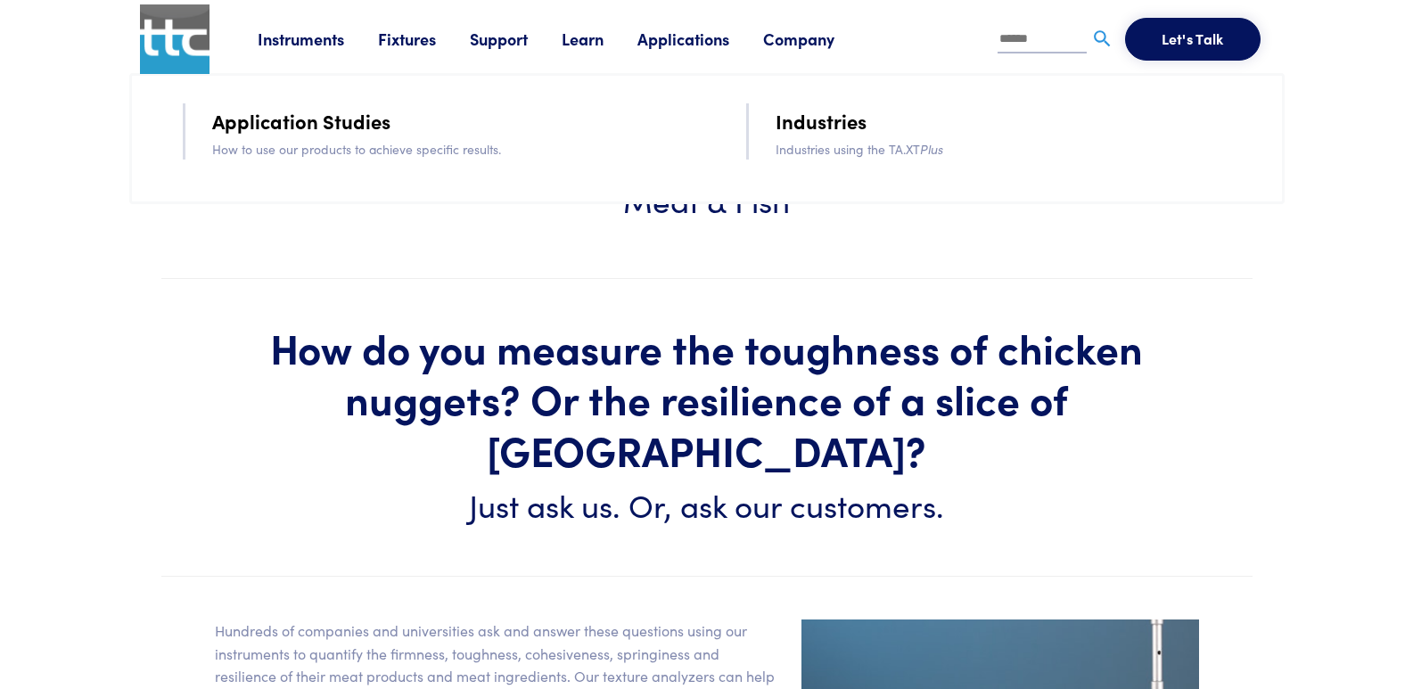
click at [803, 45] on link "Company" at bounding box center [815, 39] width 105 height 22
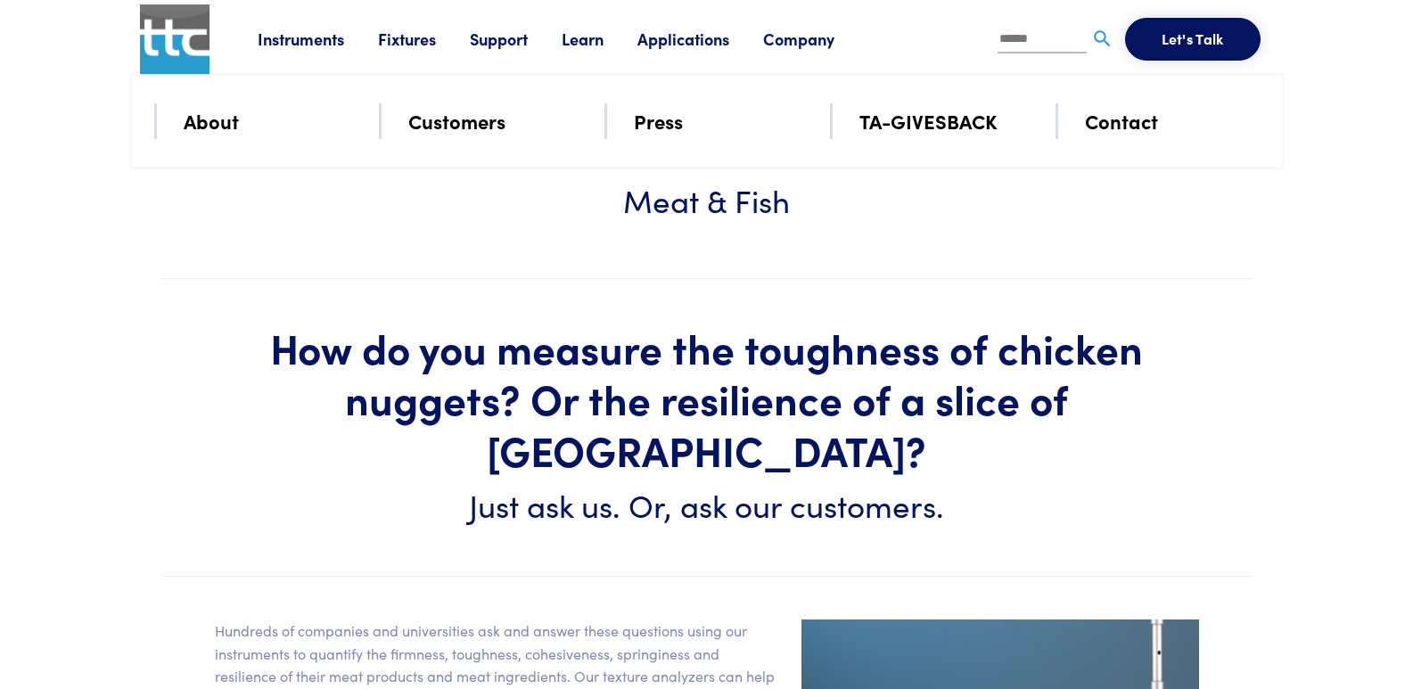
click at [220, 126] on link "About" at bounding box center [211, 120] width 55 height 31
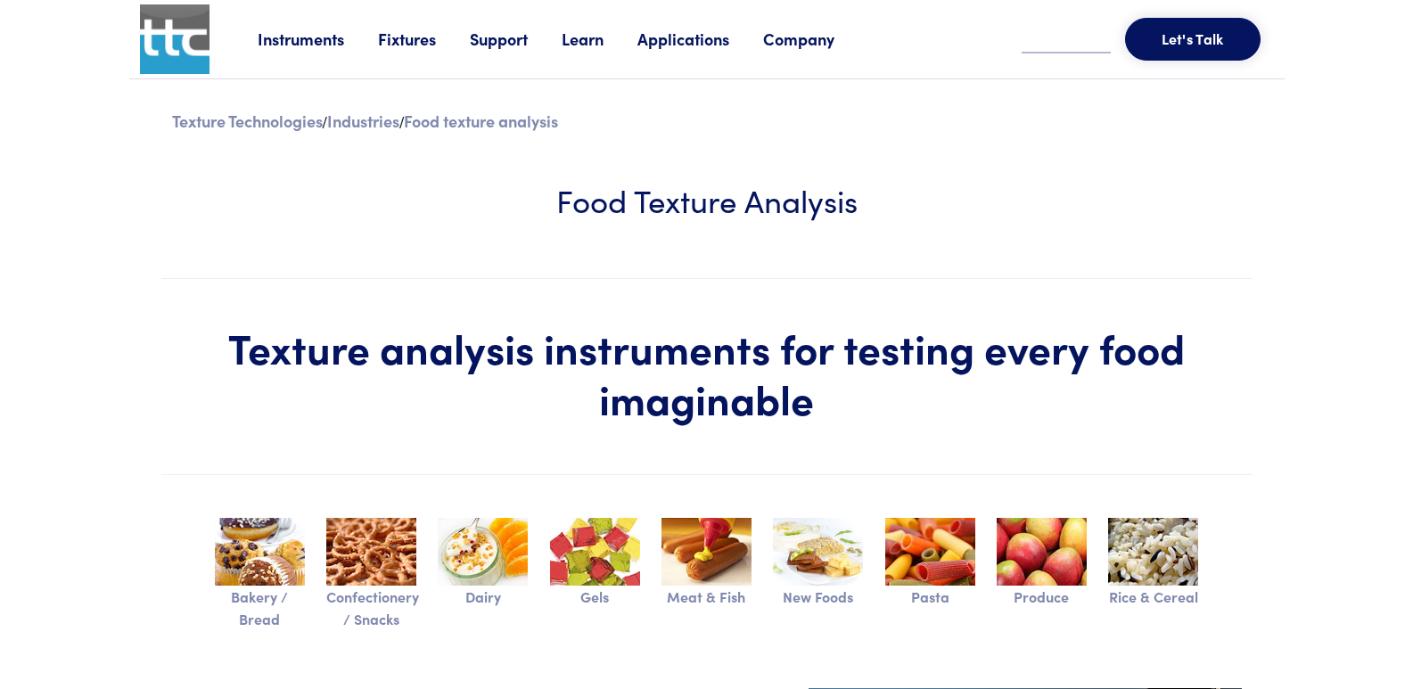
click at [466, 518] on img at bounding box center [483, 552] width 90 height 68
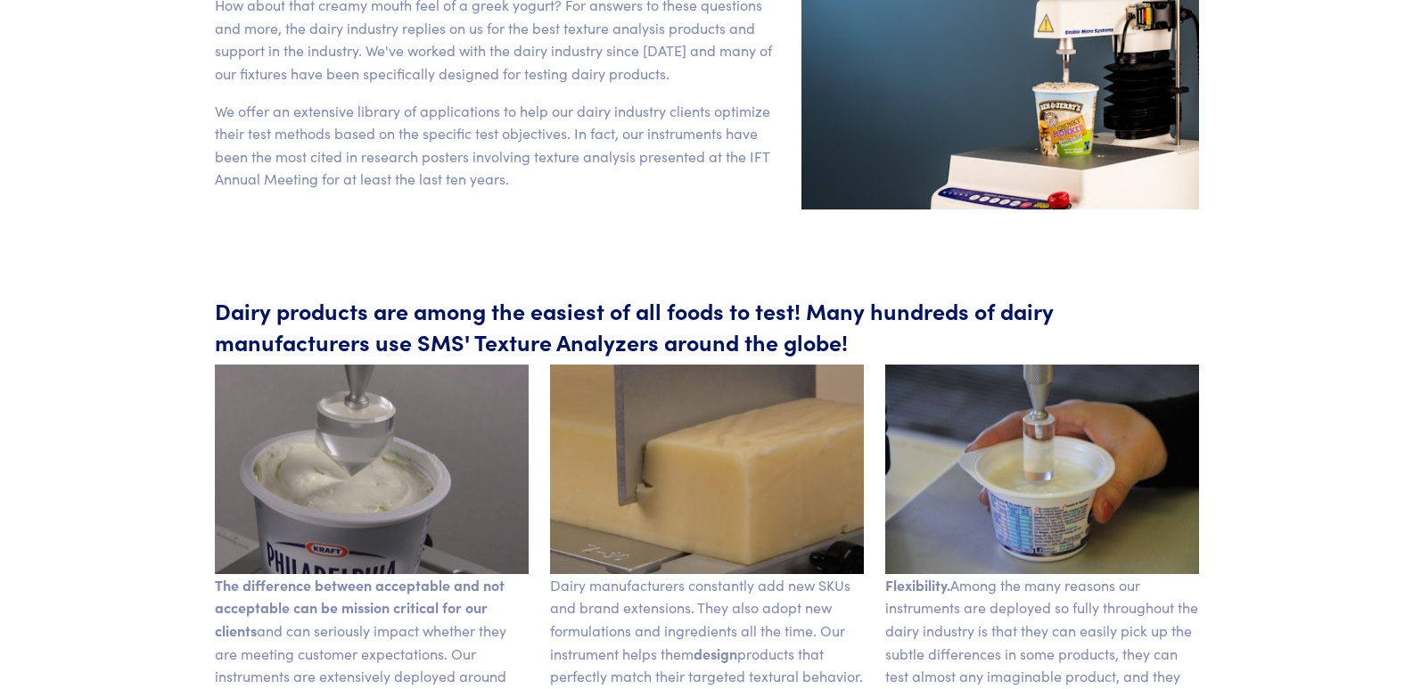
scroll to position [535, 0]
